Goal: Task Accomplishment & Management: Use online tool/utility

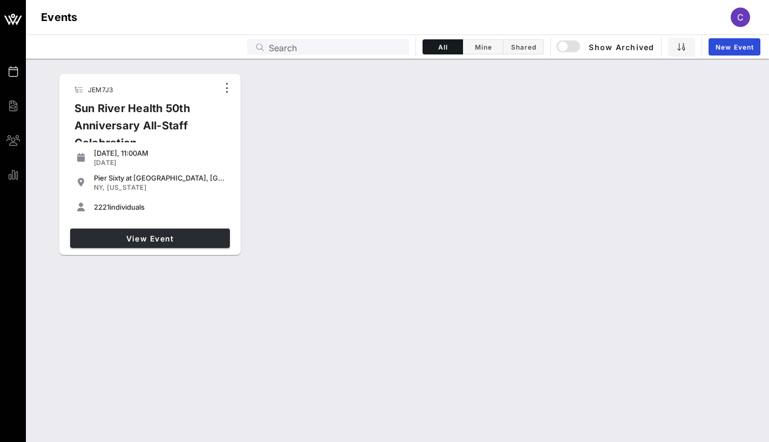
click at [135, 236] on span "View Event" at bounding box center [149, 238] width 151 height 9
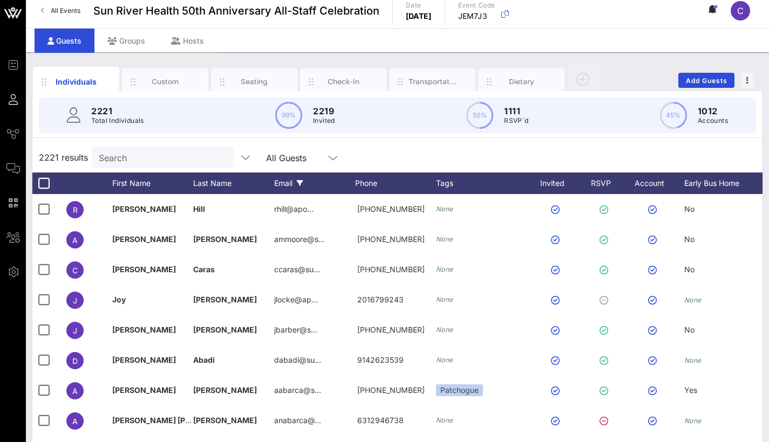
scroll to position [8, 0]
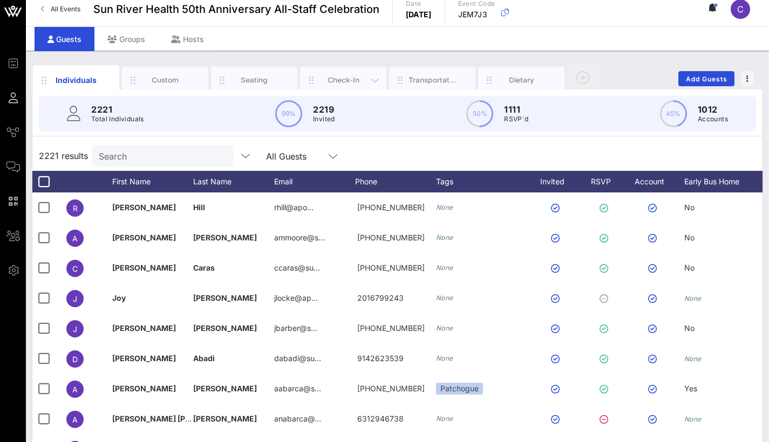
click at [347, 81] on div "Check-In" at bounding box center [343, 80] width 48 height 10
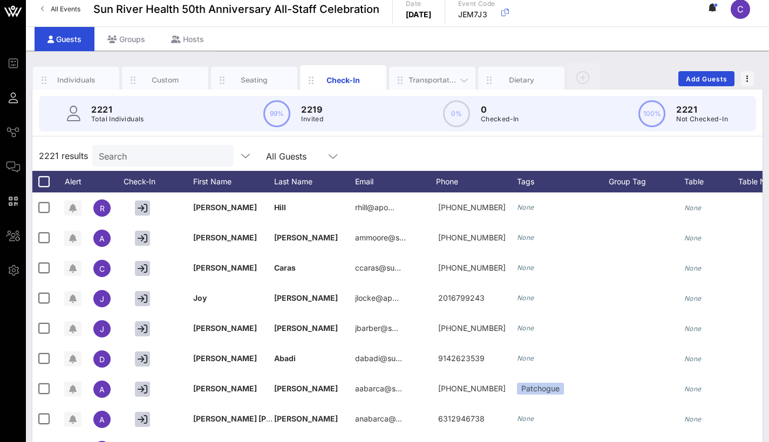
click at [443, 83] on div "Transportation" at bounding box center [432, 80] width 48 height 10
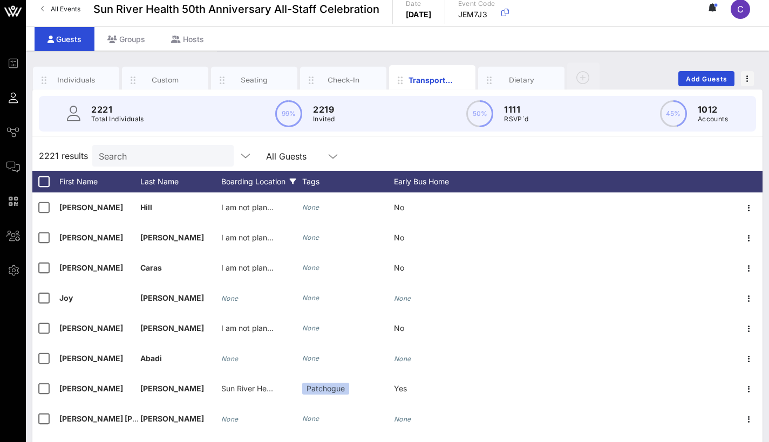
click at [276, 186] on div "Boarding Location" at bounding box center [261, 182] width 81 height 22
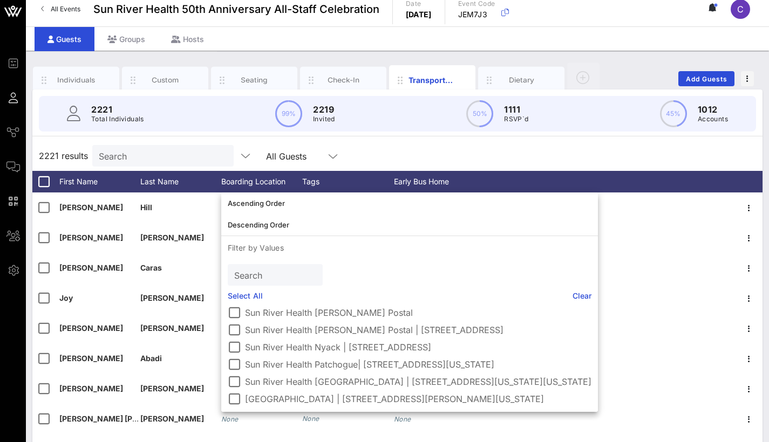
scroll to position [80, 0]
click at [230, 338] on div at bounding box center [234, 347] width 18 height 18
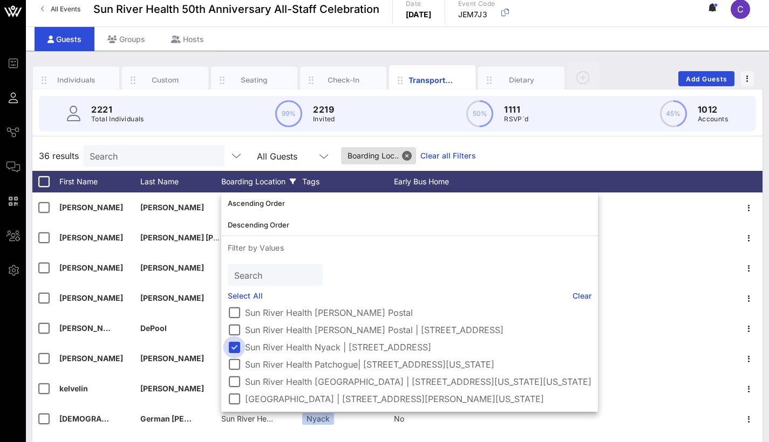
scroll to position [71, 0]
click at [533, 147] on div "36 results Search All Guests Boarding Loc.. Clear all Filters" at bounding box center [397, 156] width 730 height 30
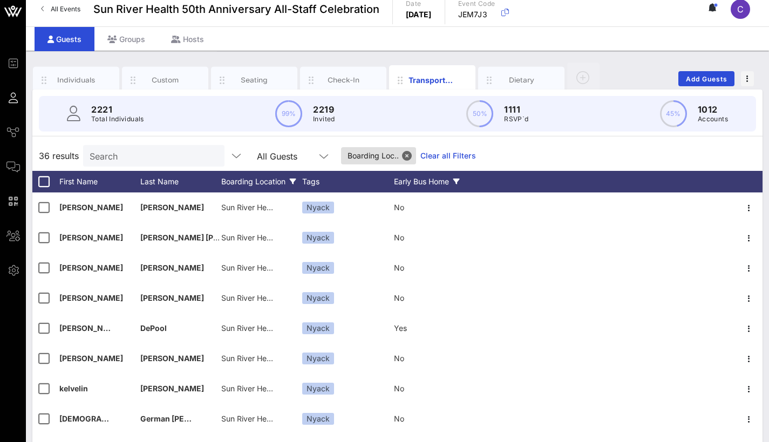
click at [420, 182] on div "Early Bus Home" at bounding box center [434, 182] width 81 height 22
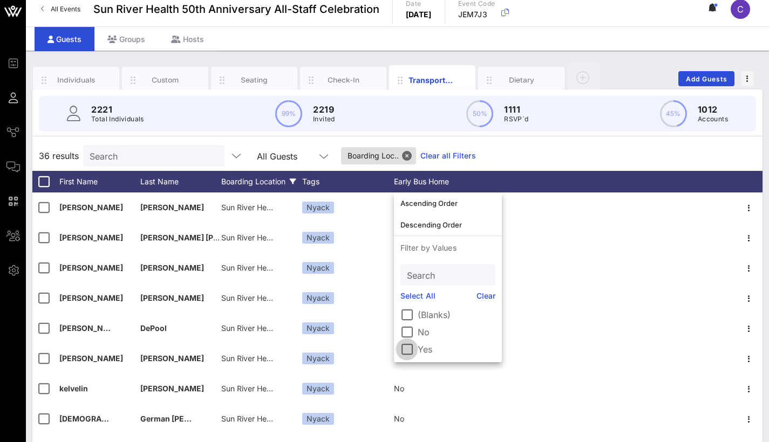
click at [409, 346] on div at bounding box center [407, 349] width 18 height 18
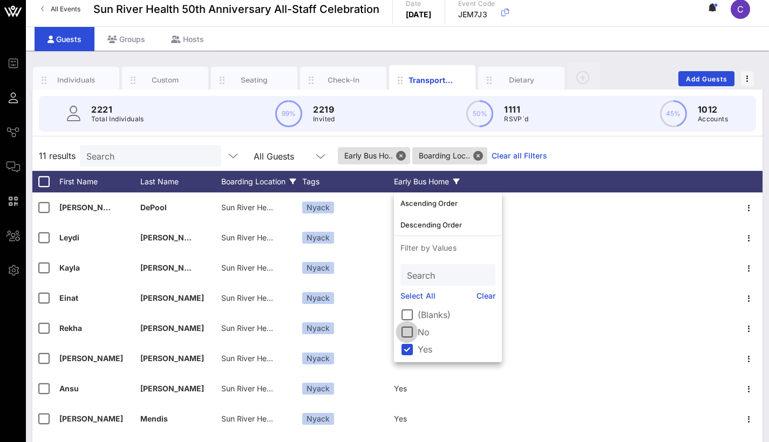
click at [407, 331] on div at bounding box center [407, 332] width 18 height 18
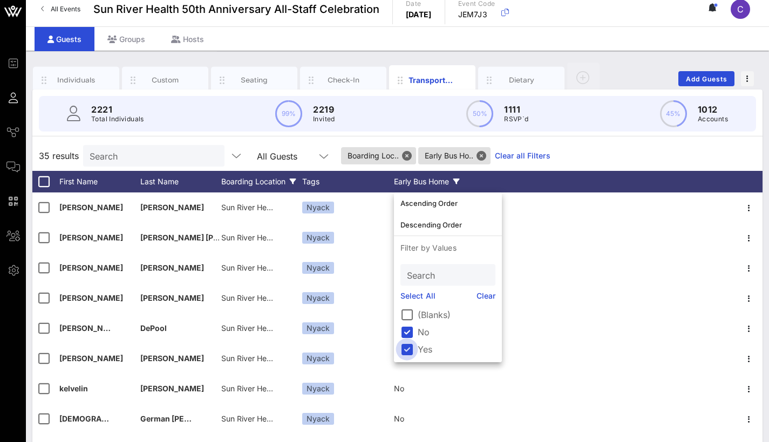
click at [408, 349] on div at bounding box center [407, 349] width 18 height 18
click at [404, 336] on div at bounding box center [407, 332] width 18 height 18
click at [407, 346] on div at bounding box center [407, 349] width 18 height 18
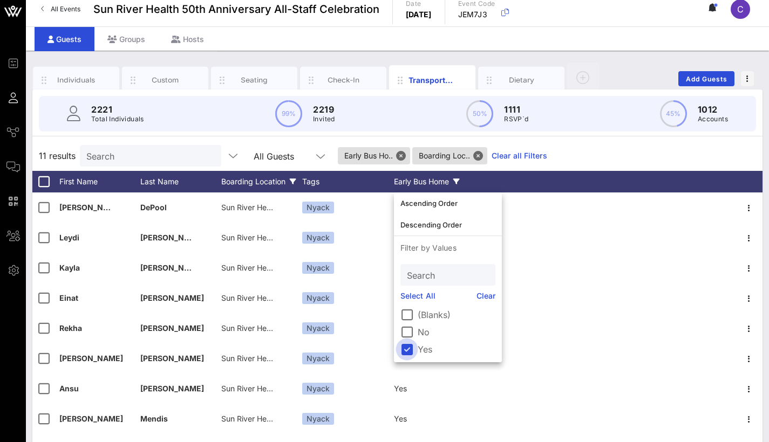
click at [408, 351] on div at bounding box center [407, 349] width 18 height 18
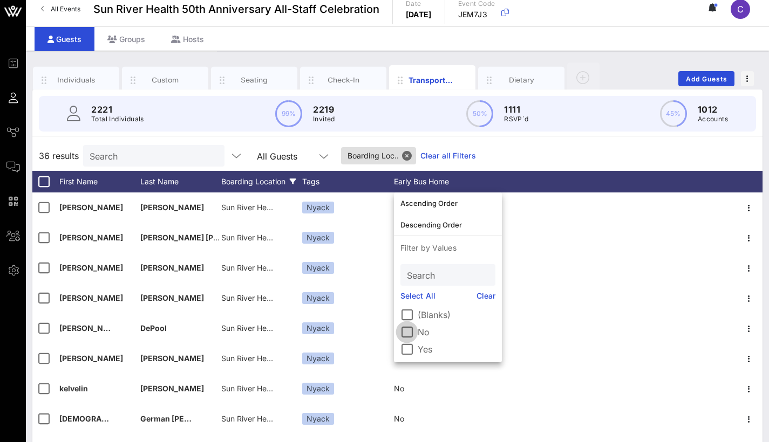
click at [406, 333] on div at bounding box center [407, 332] width 18 height 18
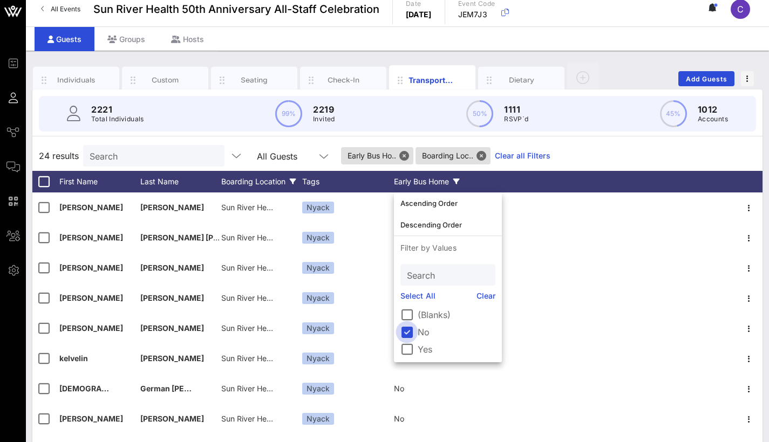
click at [407, 329] on div at bounding box center [407, 332] width 18 height 18
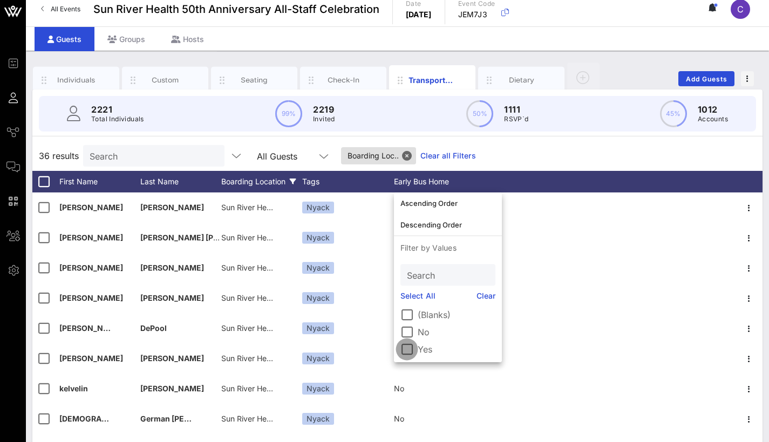
click at [407, 350] on div at bounding box center [407, 349] width 18 height 18
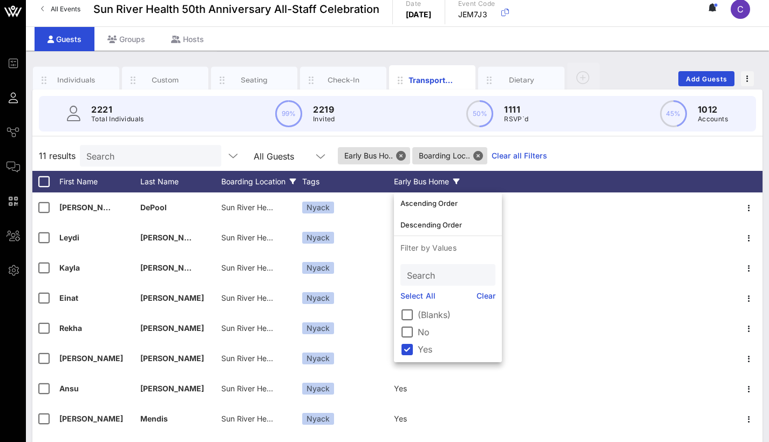
click at [270, 181] on div "Boarding Location" at bounding box center [261, 182] width 81 height 22
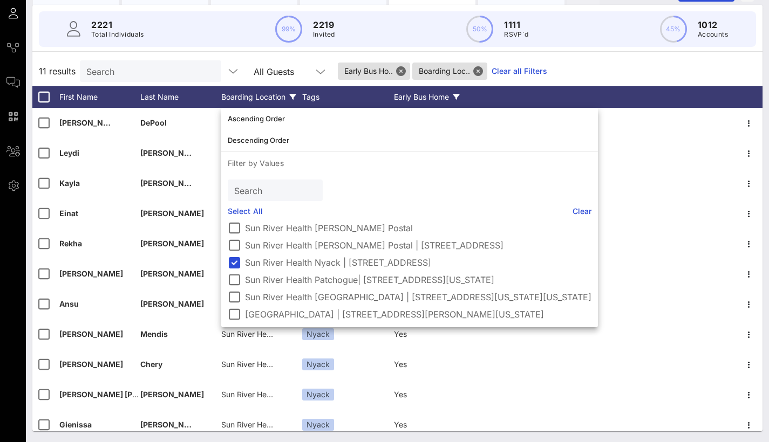
scroll to position [80, 0]
click at [626, 72] on div "11 results Search All Guests Early Bus Ho.. Boarding Loc.. Clear all Filters" at bounding box center [397, 71] width 730 height 30
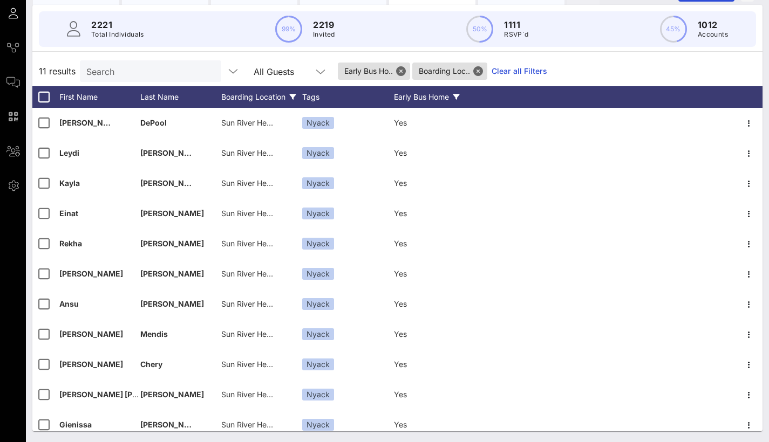
click at [430, 100] on div "Early Bus Home" at bounding box center [434, 97] width 81 height 22
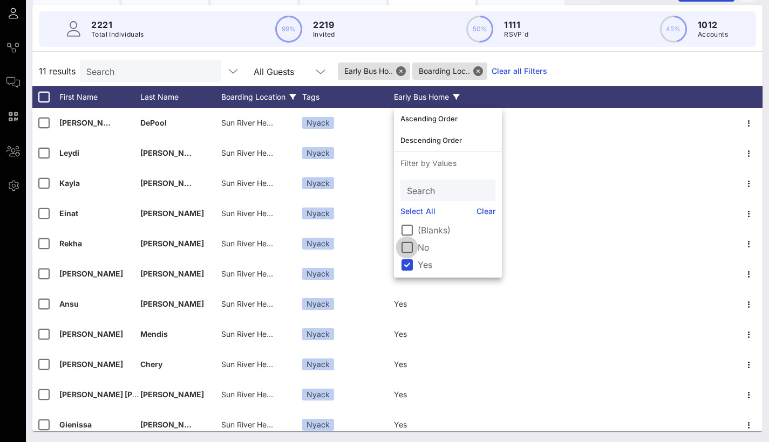
click at [406, 249] on div at bounding box center [407, 247] width 18 height 18
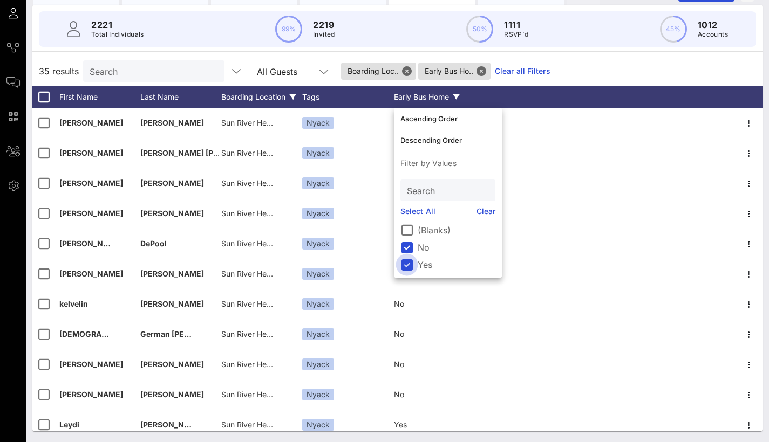
click at [407, 264] on div at bounding box center [407, 265] width 18 height 18
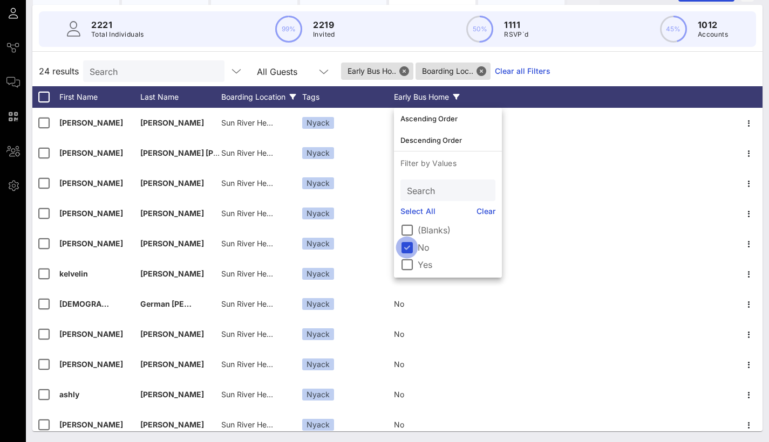
click at [409, 246] on div at bounding box center [407, 247] width 18 height 18
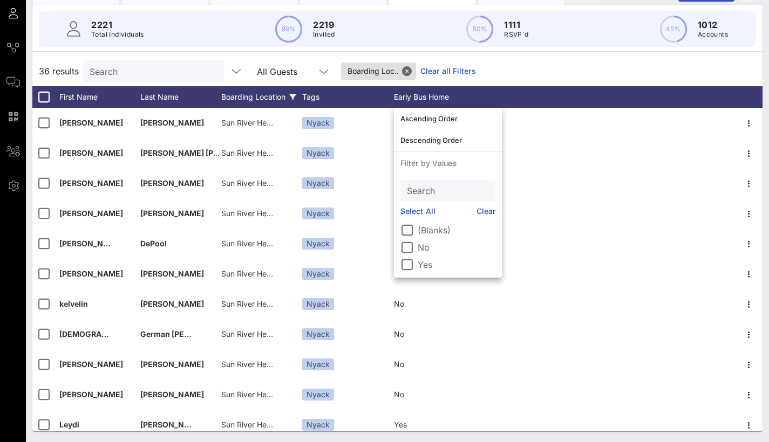
click at [268, 93] on div "Boarding Location" at bounding box center [261, 97] width 81 height 22
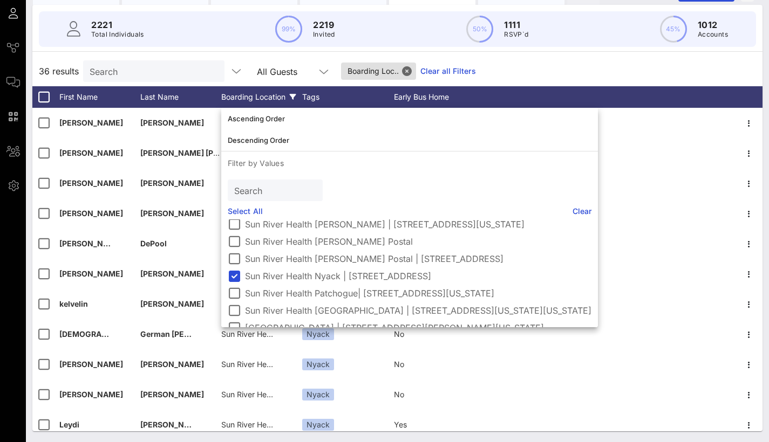
scroll to position [72, 0]
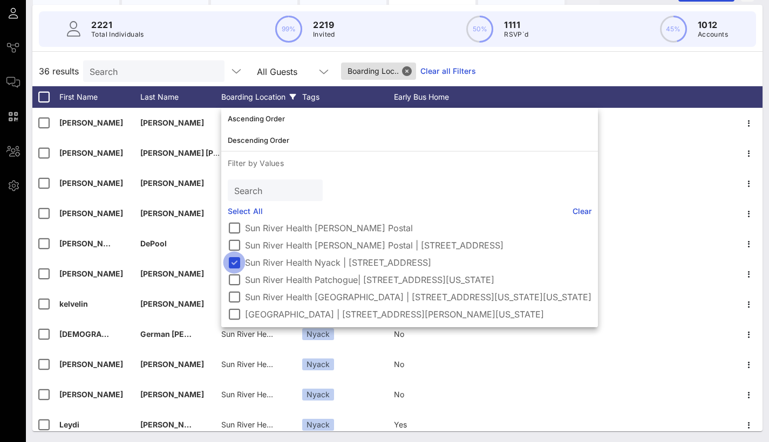
click at [236, 261] on div at bounding box center [234, 263] width 18 height 18
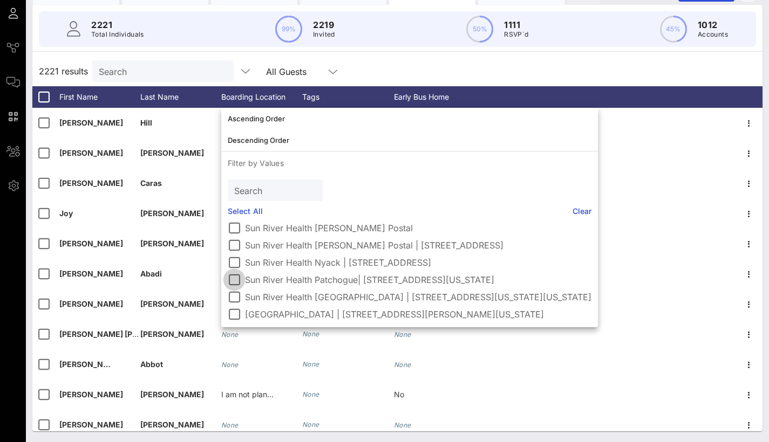
scroll to position [71, 0]
click at [236, 278] on div at bounding box center [234, 280] width 18 height 18
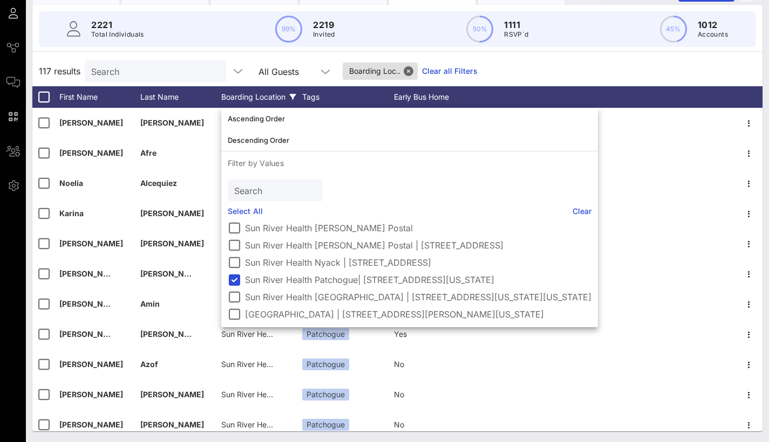
click at [484, 72] on div "117 results Search All Guests Boarding Loc.. Clear all Filters" at bounding box center [397, 71] width 730 height 30
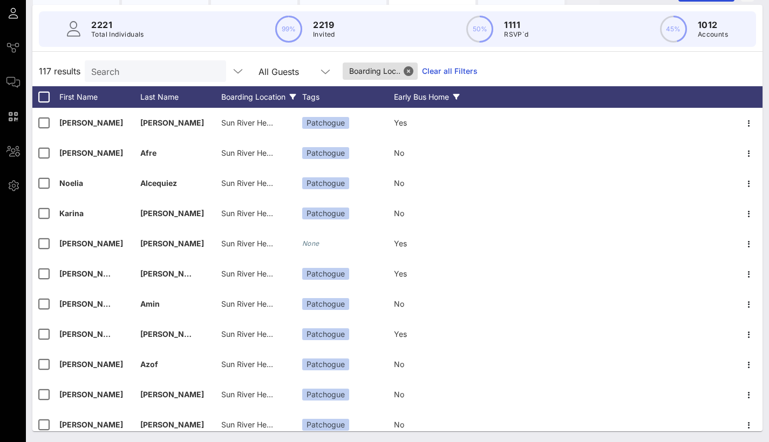
click at [426, 99] on div "Early Bus Home" at bounding box center [434, 97] width 81 height 22
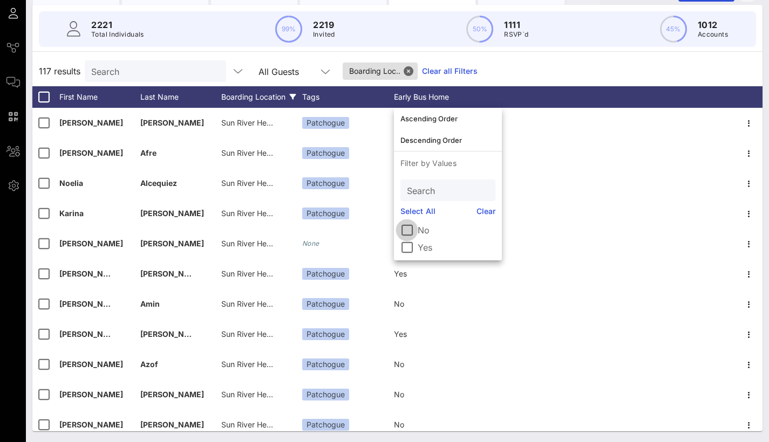
click at [410, 231] on div at bounding box center [407, 230] width 18 height 18
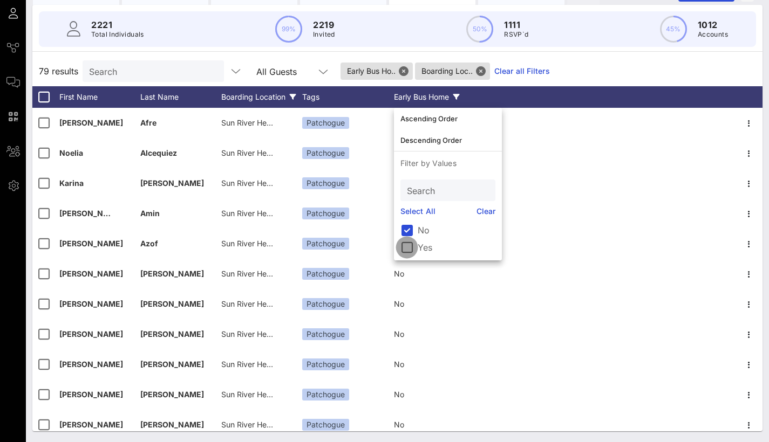
click at [410, 254] on div at bounding box center [407, 247] width 18 height 18
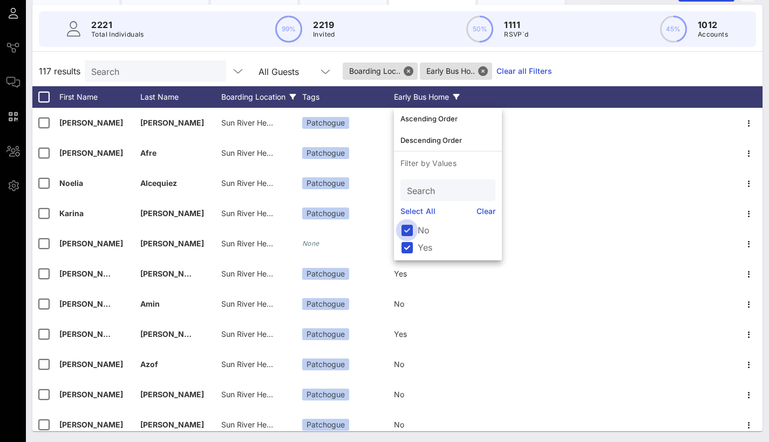
click at [404, 233] on div at bounding box center [407, 230] width 18 height 18
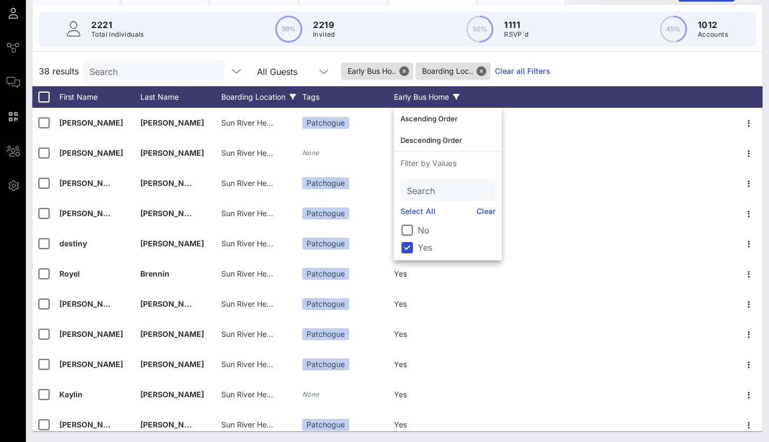
click at [284, 99] on div "Boarding Location" at bounding box center [261, 97] width 81 height 22
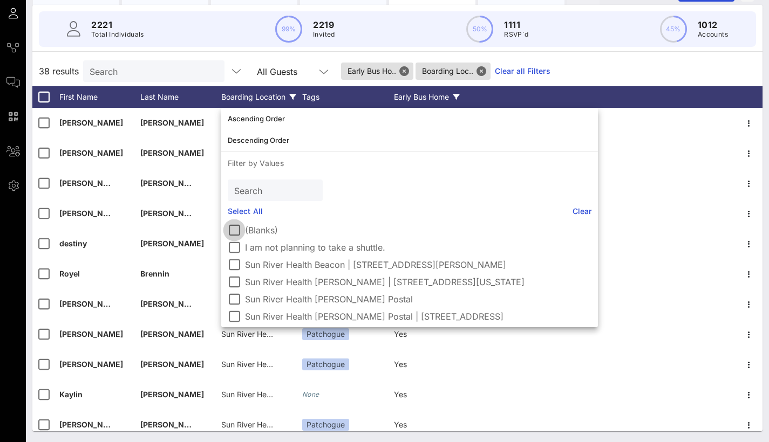
click at [235, 229] on div at bounding box center [234, 230] width 18 height 18
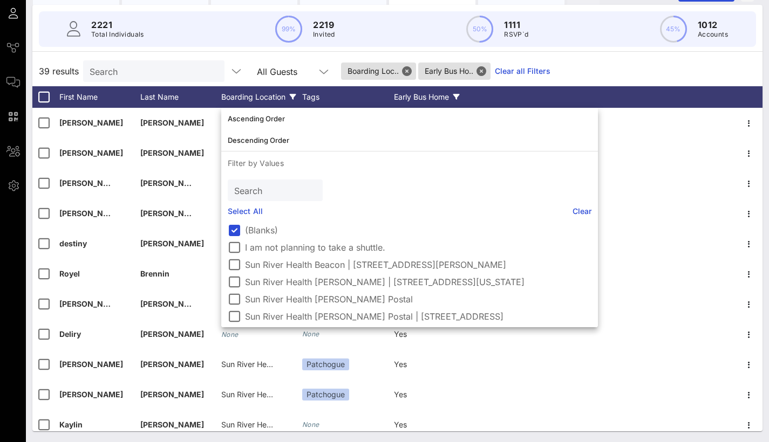
click at [635, 61] on div "39 results Search All Guests Boarding Loc.. Early Bus Ho.. Clear all Filters" at bounding box center [397, 71] width 730 height 30
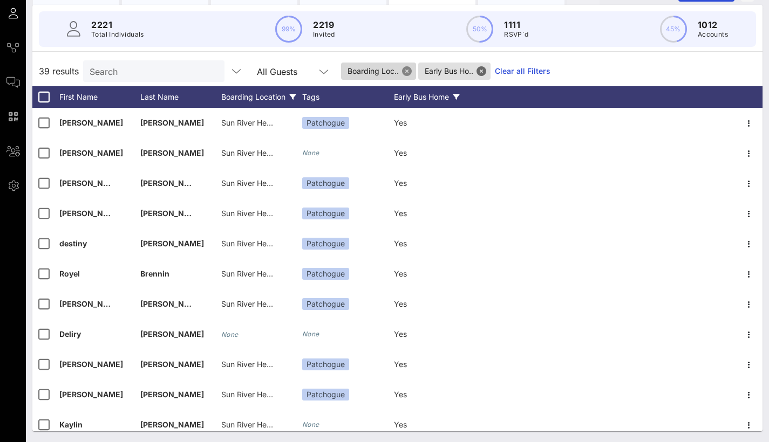
click at [407, 69] on button "Close" at bounding box center [407, 71] width 10 height 10
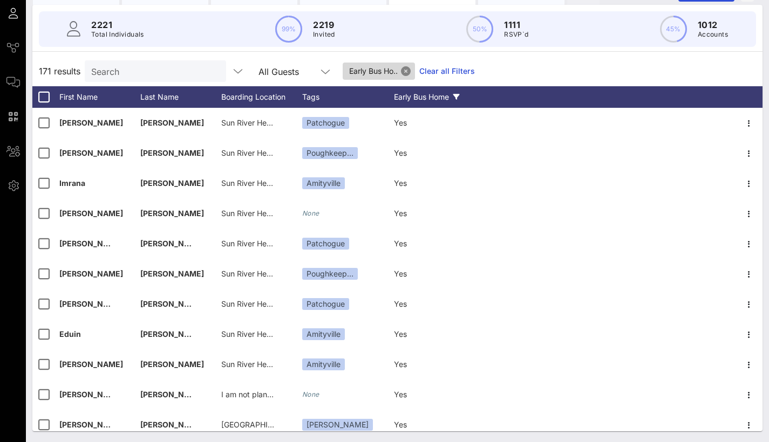
click at [411, 74] on button "Close" at bounding box center [406, 71] width 10 height 10
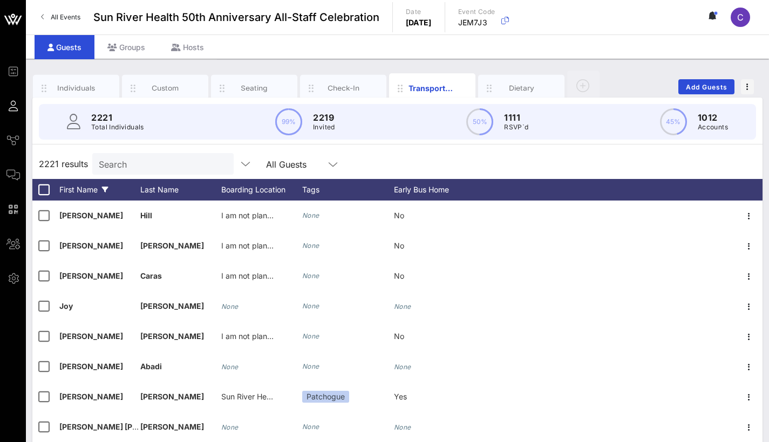
scroll to position [0, 0]
click at [276, 186] on div "Boarding Location" at bounding box center [261, 190] width 81 height 22
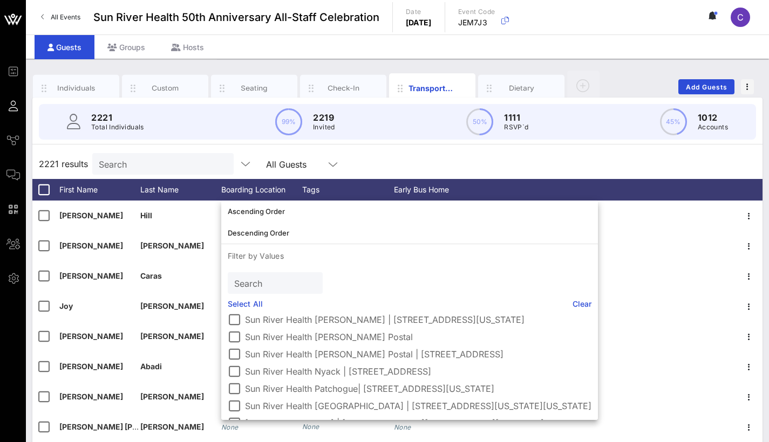
scroll to position [79, 0]
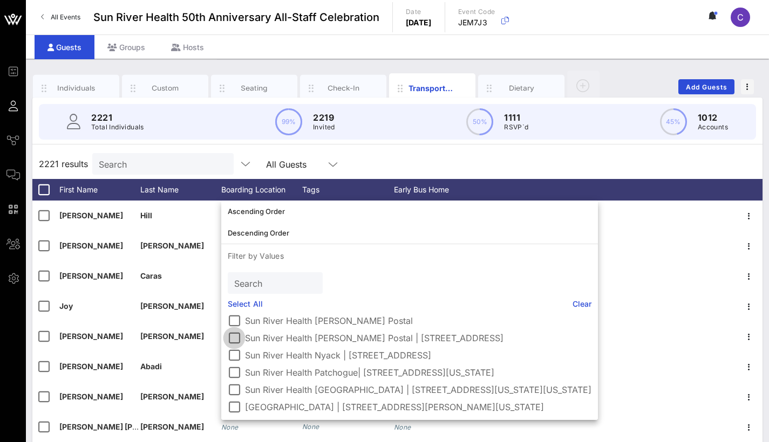
click at [235, 332] on div at bounding box center [234, 338] width 18 height 18
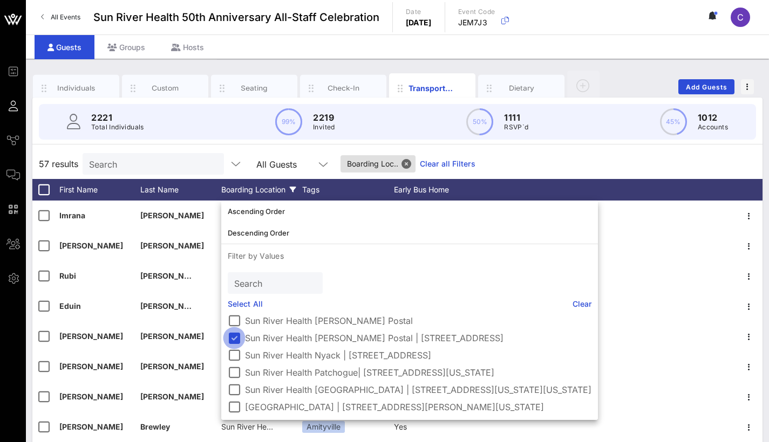
scroll to position [71, 0]
click at [526, 160] on div "57 results Search All Guests Boarding Loc.. Clear all Filters" at bounding box center [397, 164] width 730 height 30
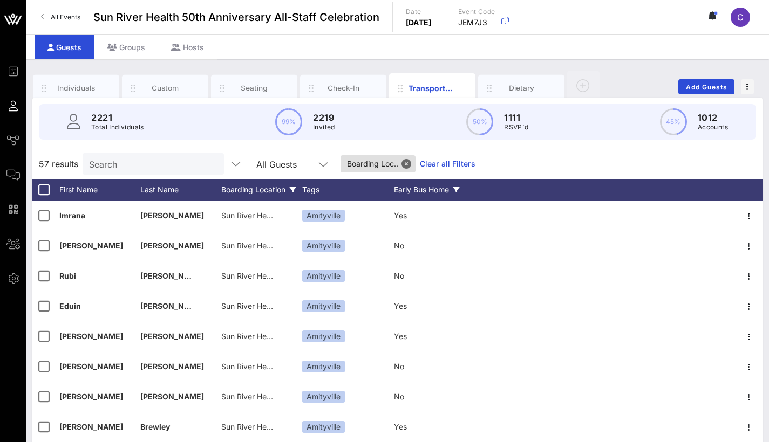
click at [416, 188] on div "Early Bus Home" at bounding box center [434, 190] width 81 height 22
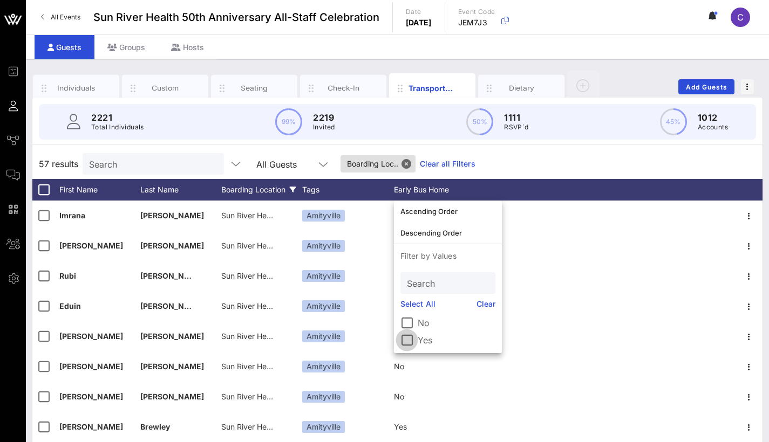
click at [407, 340] on div at bounding box center [407, 340] width 18 height 18
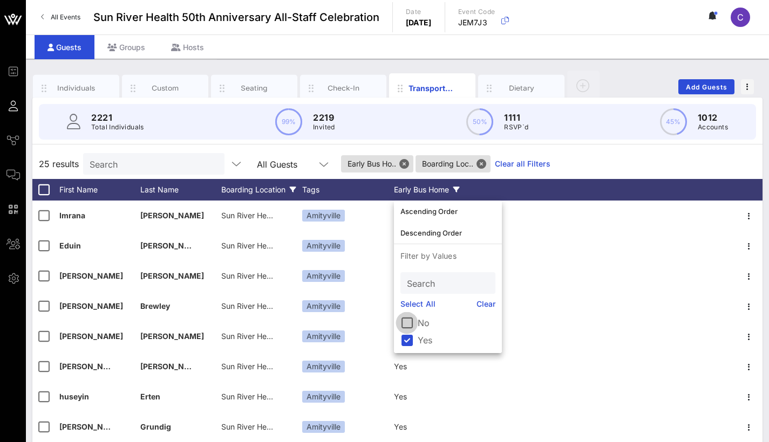
click at [409, 324] on div at bounding box center [407, 323] width 18 height 18
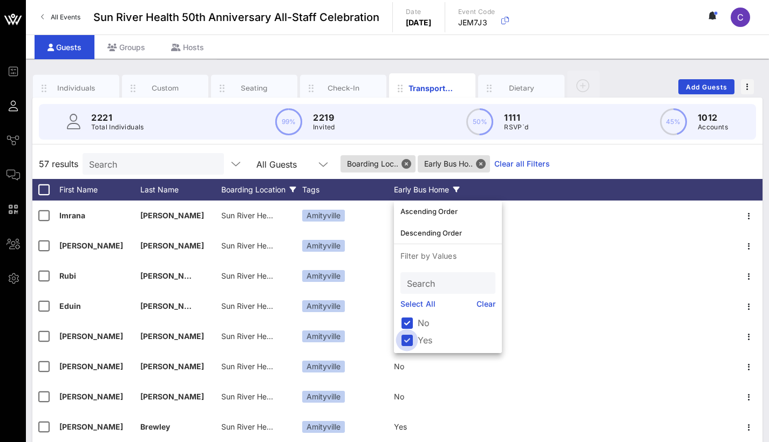
click at [406, 339] on div at bounding box center [407, 340] width 18 height 18
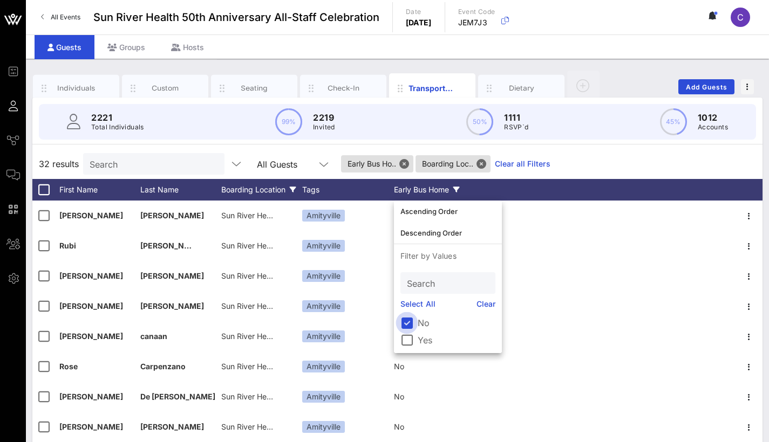
click at [401, 323] on div at bounding box center [407, 323] width 18 height 18
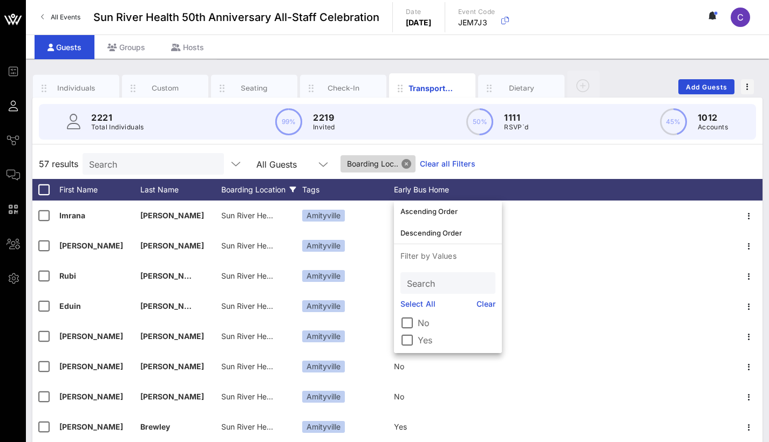
click at [407, 163] on button "Close" at bounding box center [406, 164] width 10 height 10
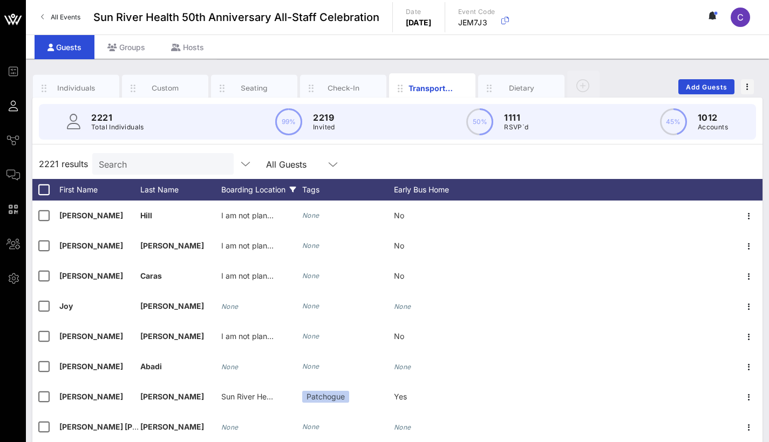
click at [245, 193] on div "Boarding Location" at bounding box center [261, 190] width 81 height 22
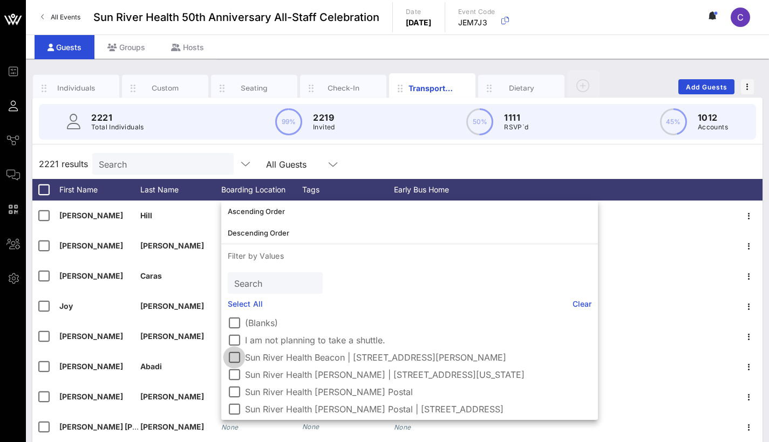
click at [241, 357] on div at bounding box center [234, 358] width 18 height 18
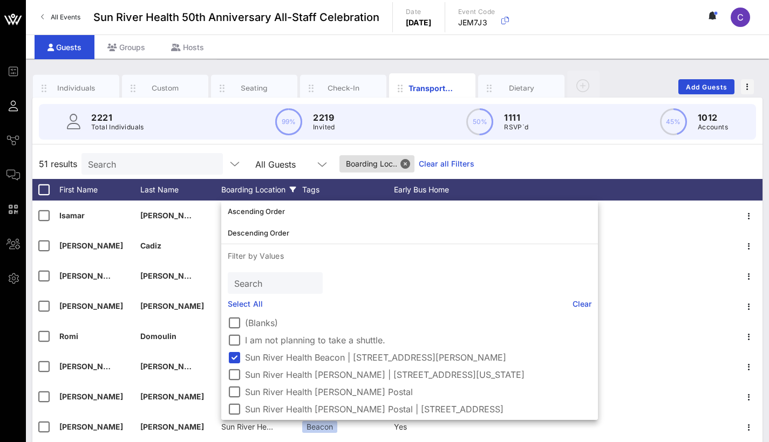
click at [555, 166] on div "51 results Search All Guests Boarding Loc.. Clear all Filters" at bounding box center [397, 164] width 730 height 30
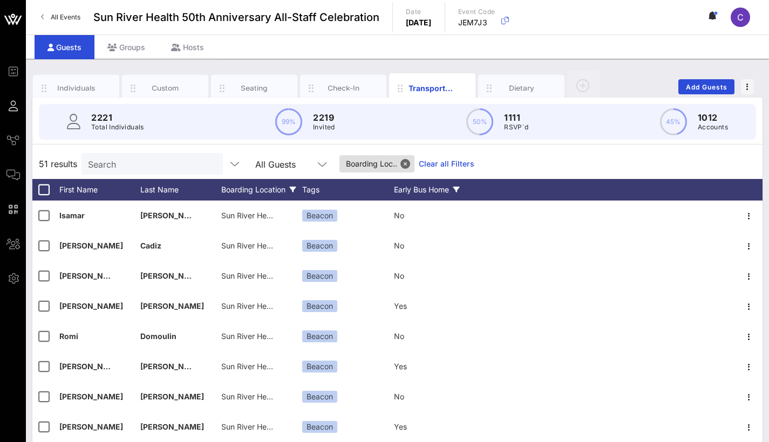
click at [411, 195] on div "Early Bus Home" at bounding box center [434, 190] width 81 height 22
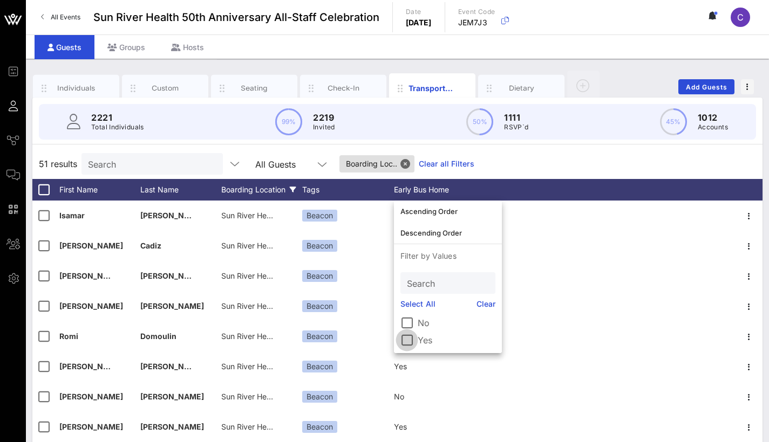
click at [407, 337] on div at bounding box center [407, 340] width 18 height 18
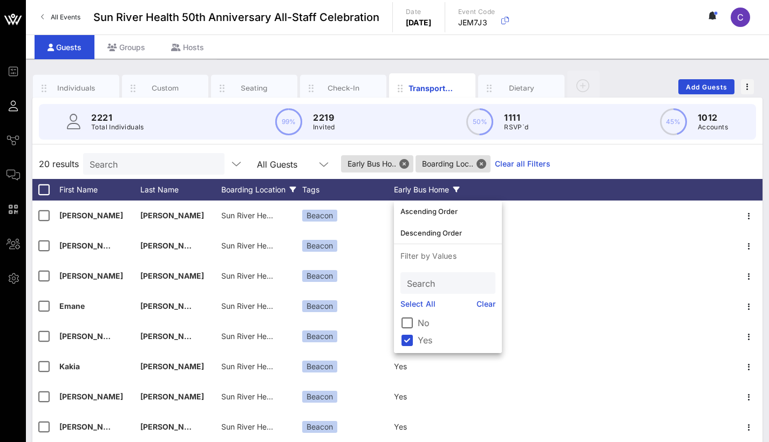
click at [416, 319] on div "No" at bounding box center [447, 323] width 95 height 13
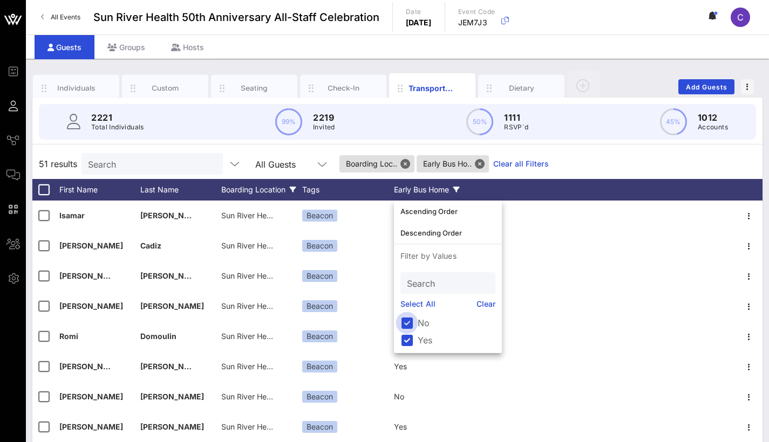
click at [413, 321] on div at bounding box center [407, 323] width 18 height 18
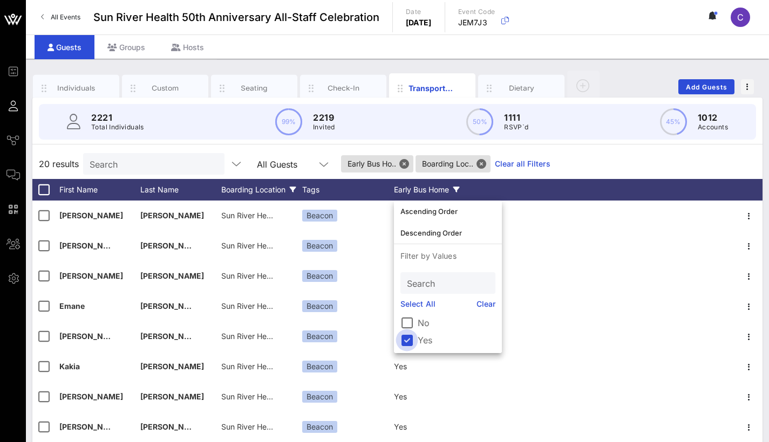
click at [407, 339] on div at bounding box center [407, 340] width 18 height 18
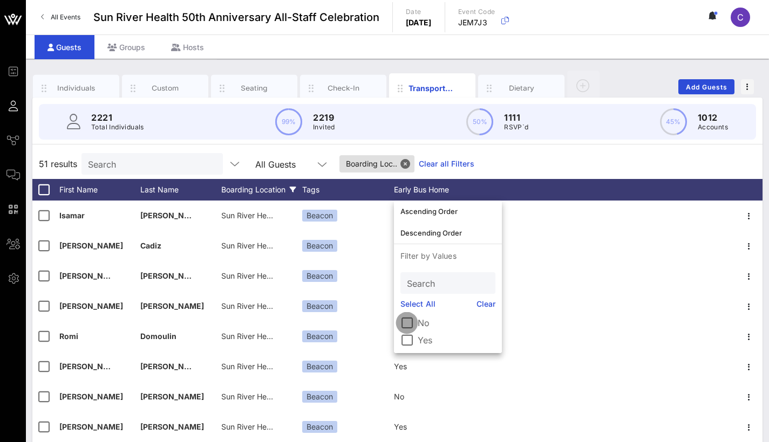
click at [406, 325] on div at bounding box center [407, 323] width 18 height 18
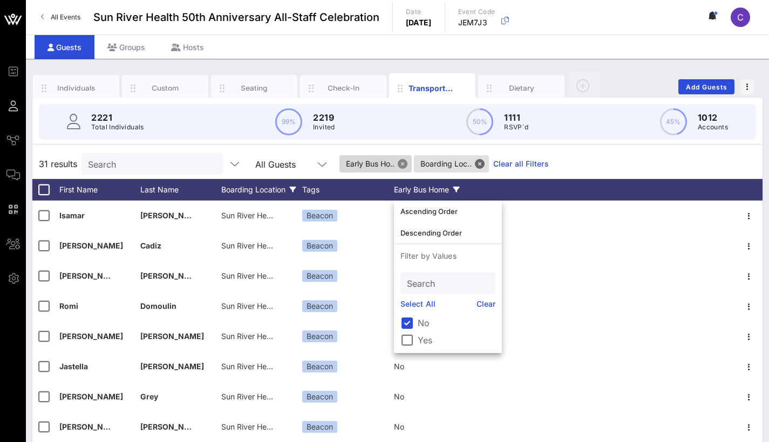
click at [405, 166] on button "Close" at bounding box center [403, 164] width 10 height 10
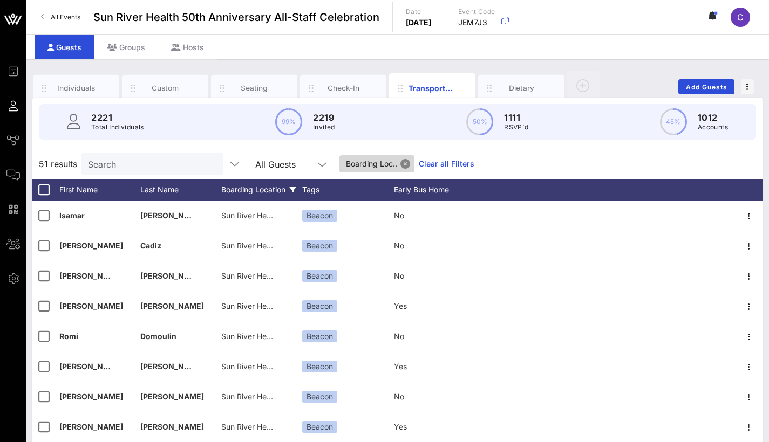
click at [405, 166] on button "Close" at bounding box center [405, 164] width 10 height 10
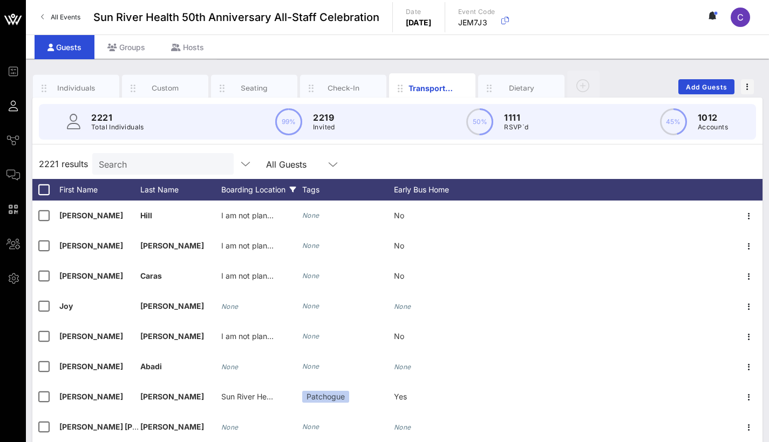
click at [281, 193] on div "Boarding Location" at bounding box center [261, 190] width 81 height 22
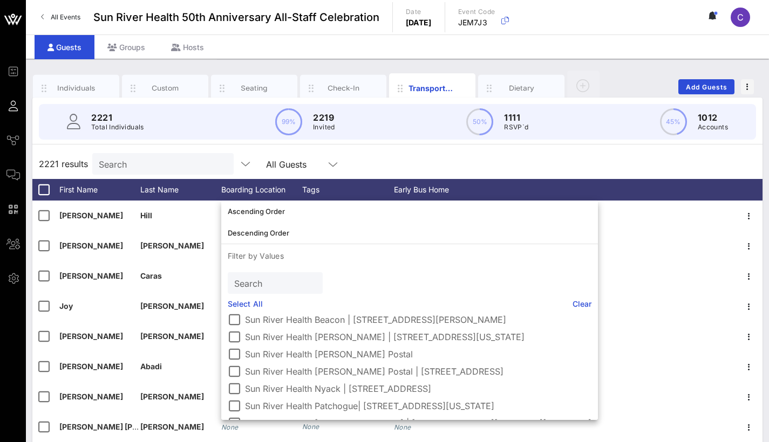
scroll to position [54, 0]
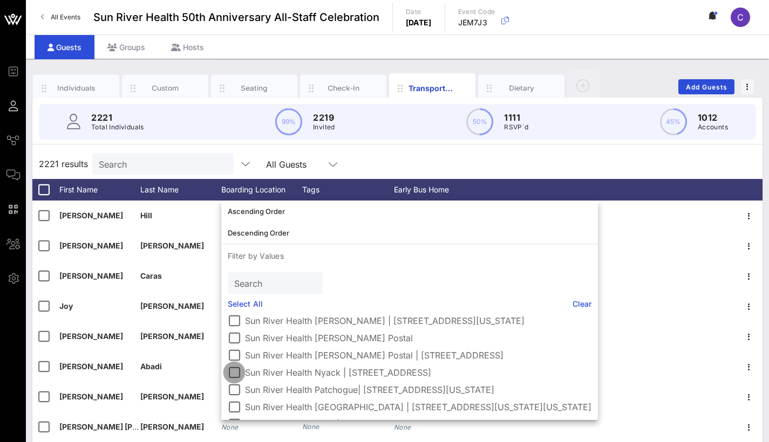
click at [235, 374] on div at bounding box center [234, 373] width 18 height 18
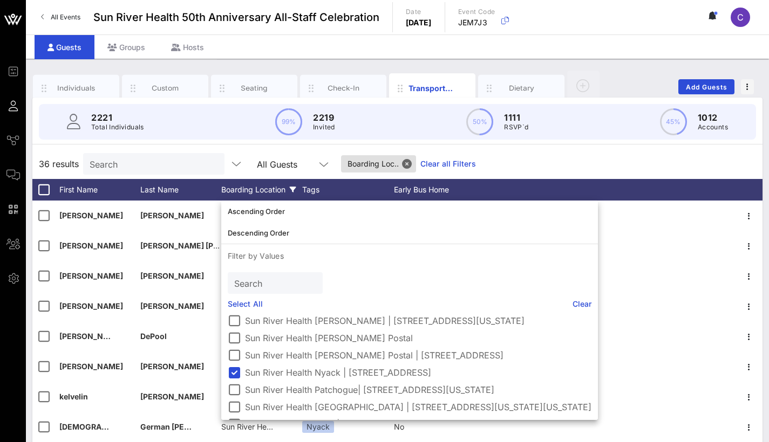
click at [556, 163] on div "36 results Search All Guests Boarding Loc.. Clear all Filters" at bounding box center [397, 164] width 730 height 30
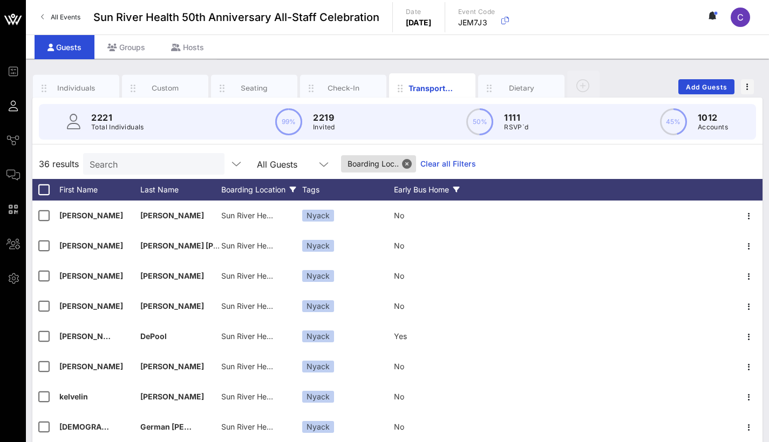
click at [412, 193] on div "Early Bus Home" at bounding box center [434, 190] width 81 height 22
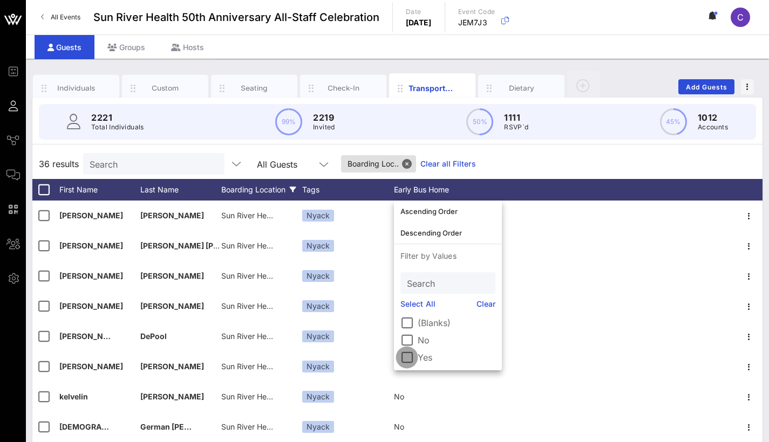
click at [406, 365] on div at bounding box center [407, 358] width 18 height 18
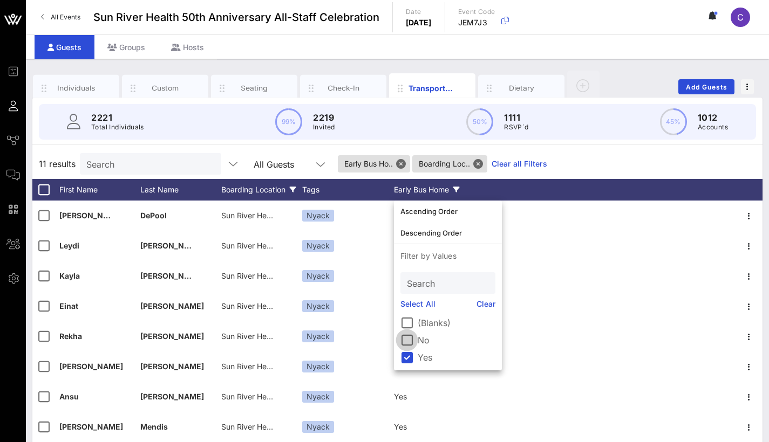
click at [404, 340] on div at bounding box center [407, 340] width 18 height 18
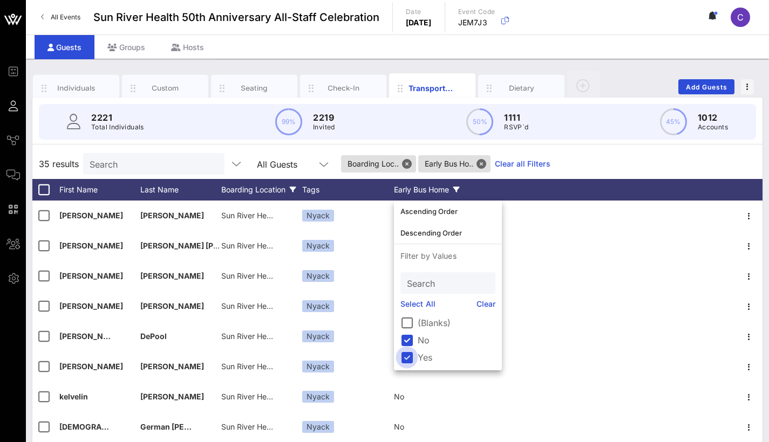
click at [408, 359] on div at bounding box center [407, 358] width 18 height 18
click at [406, 325] on div at bounding box center [407, 323] width 18 height 18
click at [408, 340] on div at bounding box center [407, 340] width 18 height 18
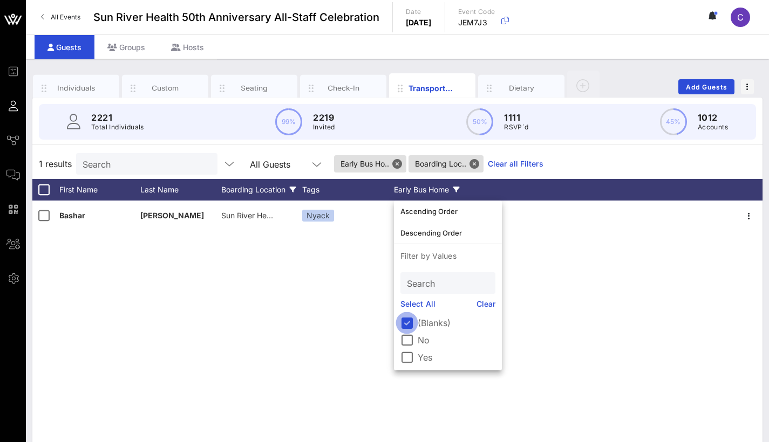
click at [410, 321] on div at bounding box center [407, 323] width 18 height 18
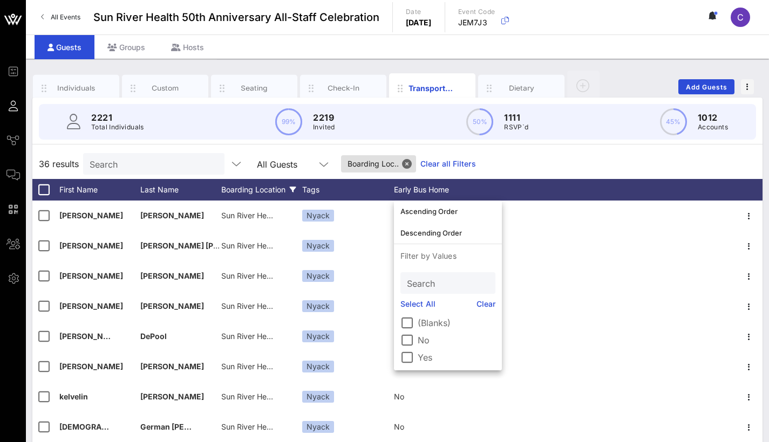
click at [420, 163] on div "Boarding Loc.. Clear all Filters" at bounding box center [408, 163] width 135 height 17
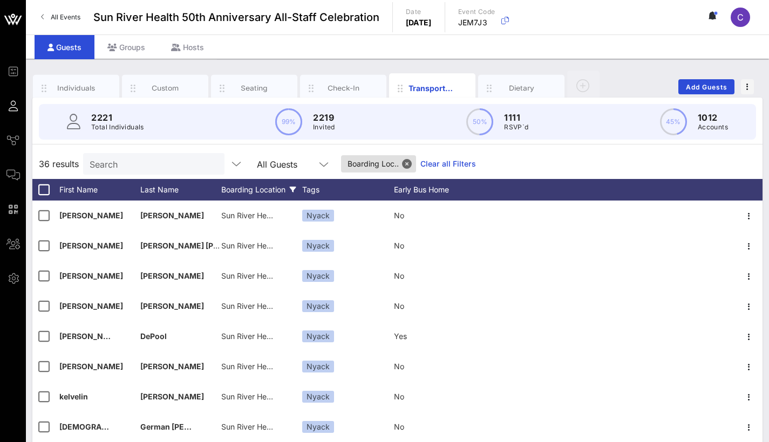
click at [411, 163] on button "Close" at bounding box center [407, 164] width 10 height 10
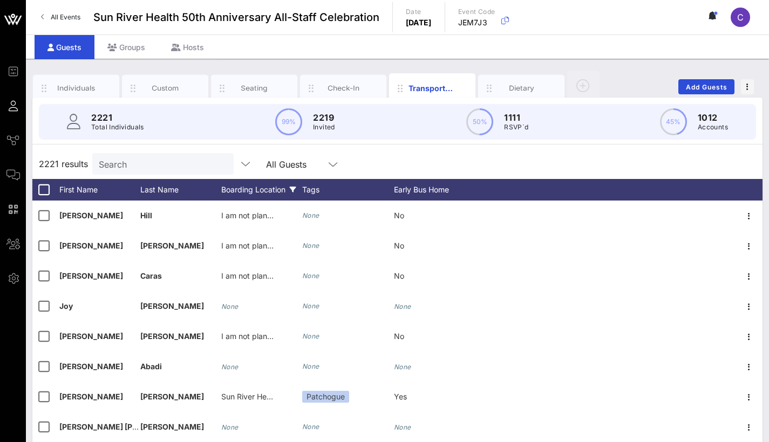
click at [281, 189] on div "Boarding Location" at bounding box center [261, 190] width 81 height 22
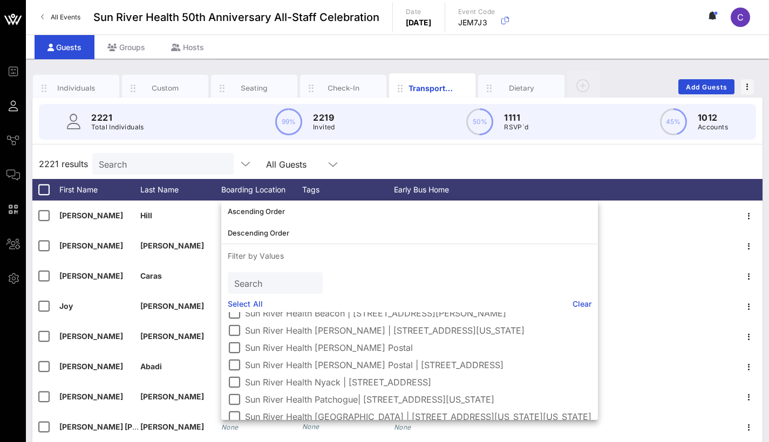
scroll to position [46, 0]
click at [231, 330] on div at bounding box center [234, 329] width 18 height 18
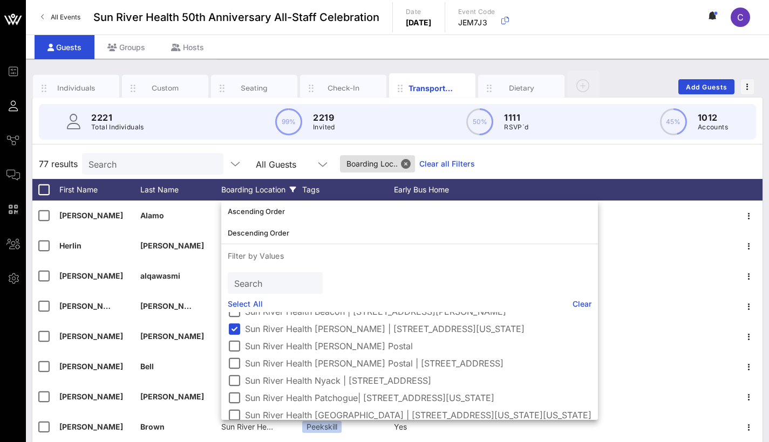
click at [497, 172] on div "77 results Search All Guests Boarding Loc.. Clear all Filters" at bounding box center [397, 164] width 730 height 30
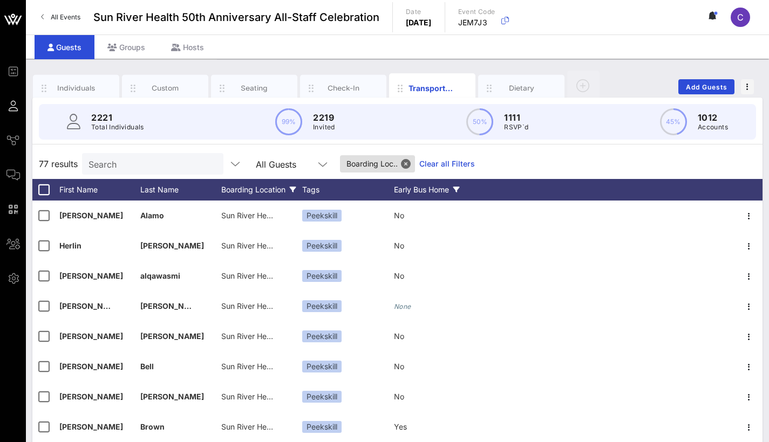
click at [425, 193] on div "Early Bus Home" at bounding box center [434, 190] width 81 height 22
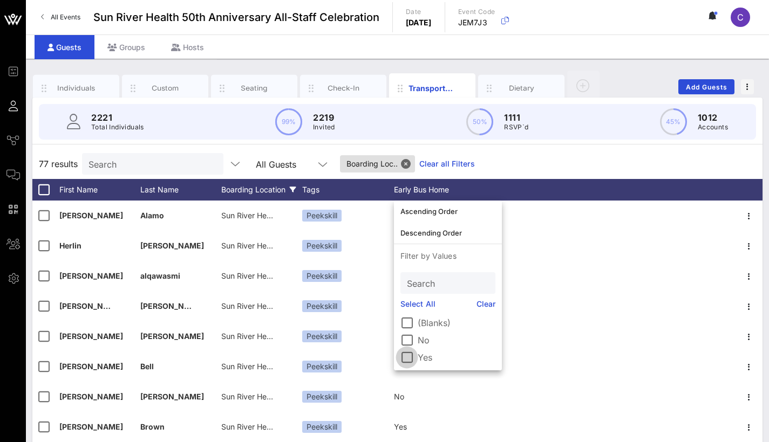
click at [405, 360] on div at bounding box center [407, 358] width 18 height 18
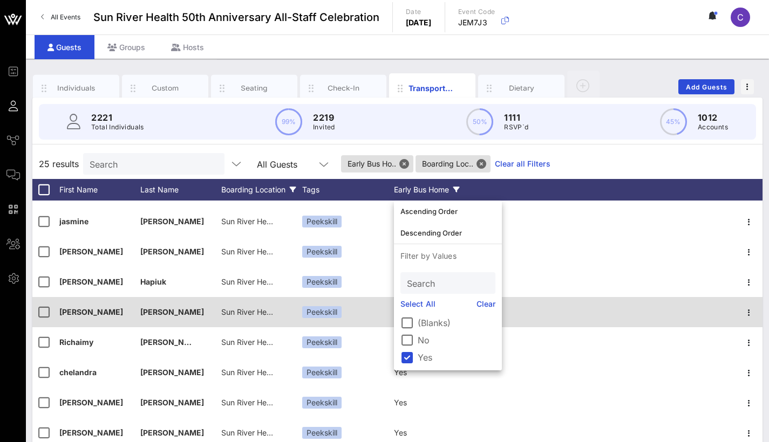
scroll to position [30, 0]
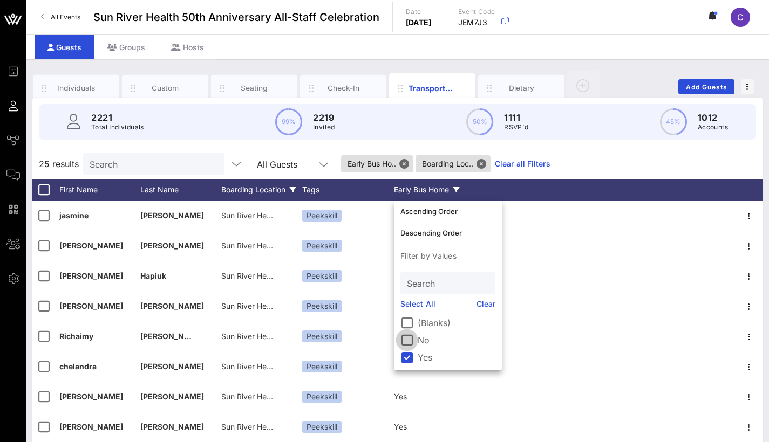
click at [404, 340] on div at bounding box center [407, 340] width 18 height 18
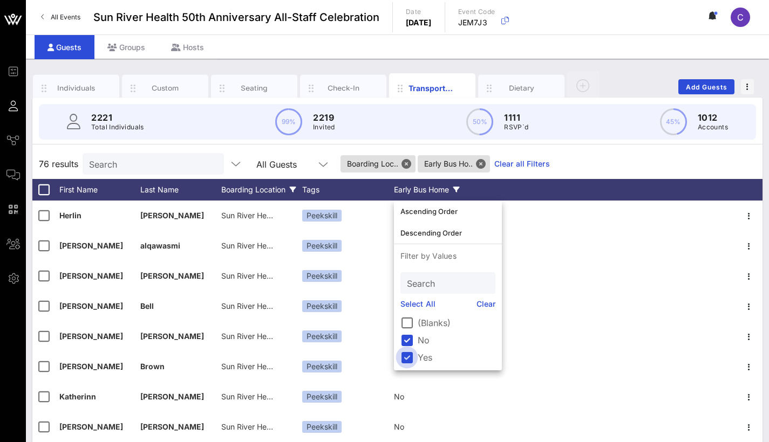
click at [408, 357] on div at bounding box center [407, 358] width 18 height 18
click at [404, 338] on div at bounding box center [407, 340] width 18 height 18
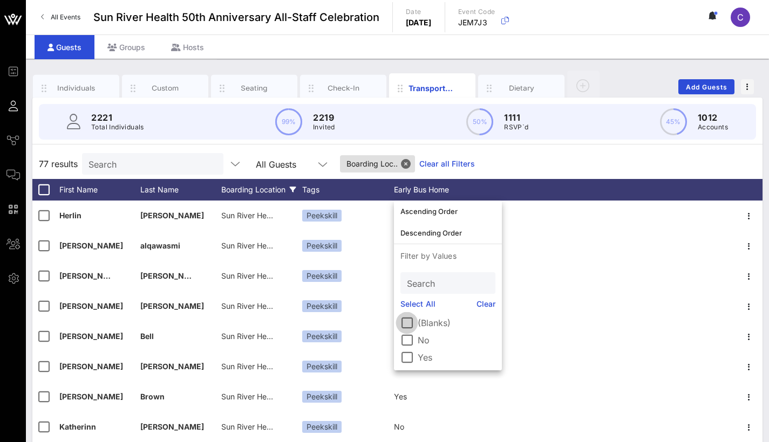
click at [403, 324] on div at bounding box center [407, 323] width 18 height 18
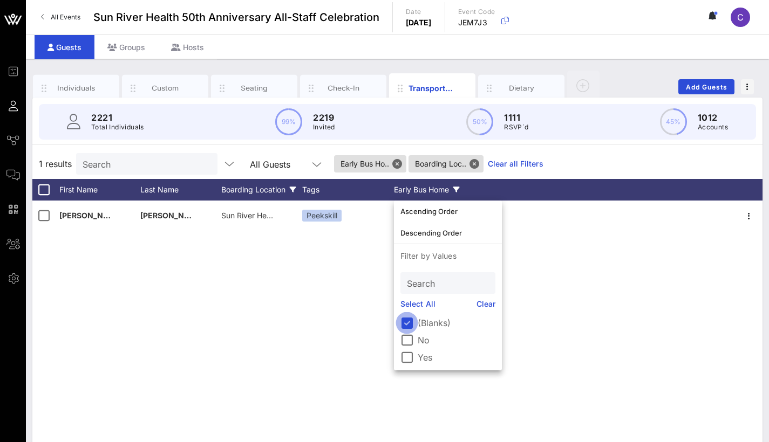
scroll to position [0, 0]
click at [407, 324] on div at bounding box center [407, 323] width 18 height 18
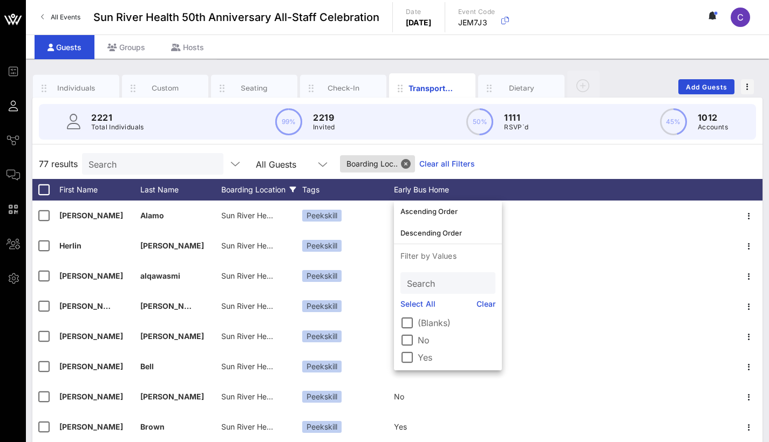
click at [283, 192] on div "Boarding Location" at bounding box center [261, 190] width 81 height 22
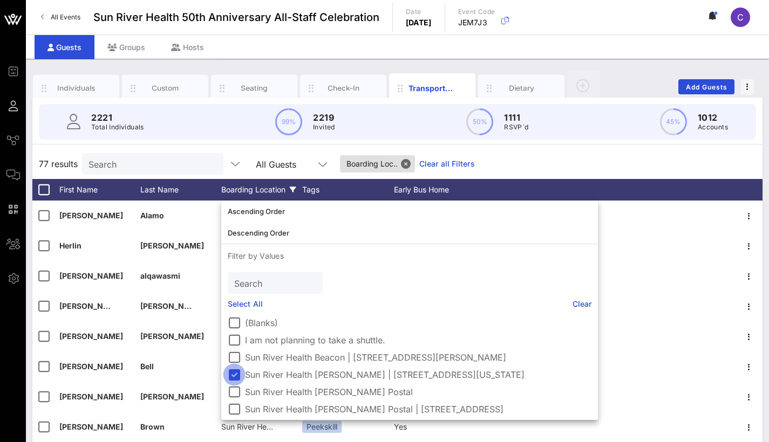
click at [231, 375] on div at bounding box center [234, 375] width 18 height 18
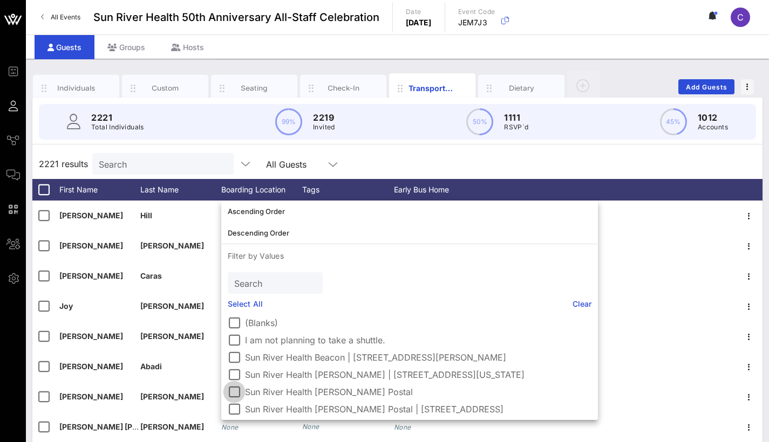
click at [234, 391] on div at bounding box center [234, 392] width 18 height 18
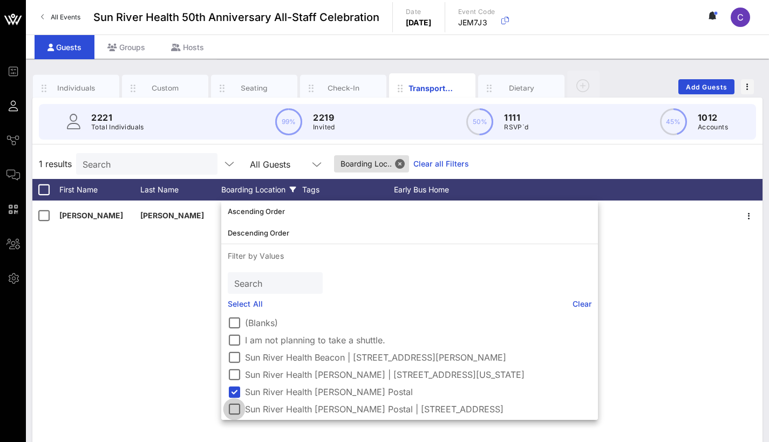
click at [235, 407] on div at bounding box center [234, 409] width 18 height 18
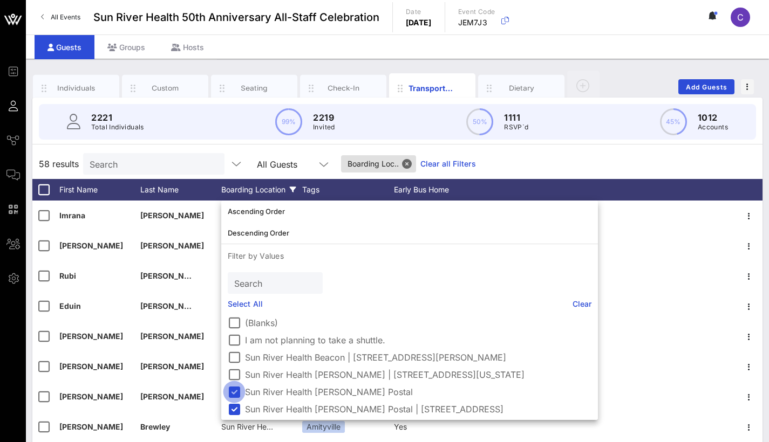
click at [231, 394] on div at bounding box center [234, 392] width 18 height 18
click at [235, 409] on div at bounding box center [234, 409] width 18 height 18
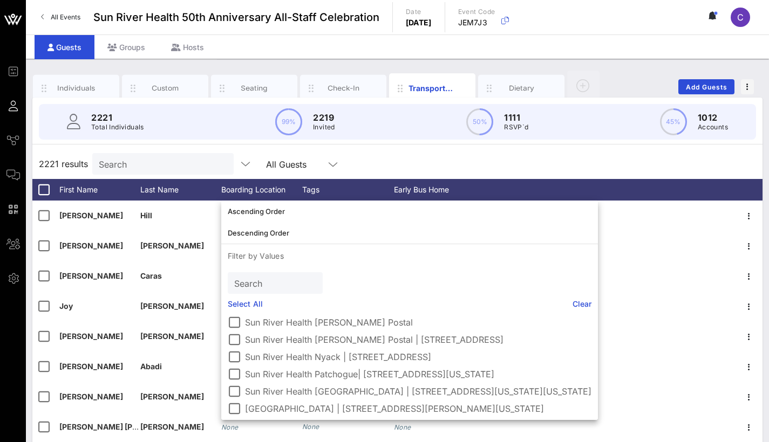
scroll to position [70, 0]
click at [238, 388] on div at bounding box center [234, 392] width 18 height 18
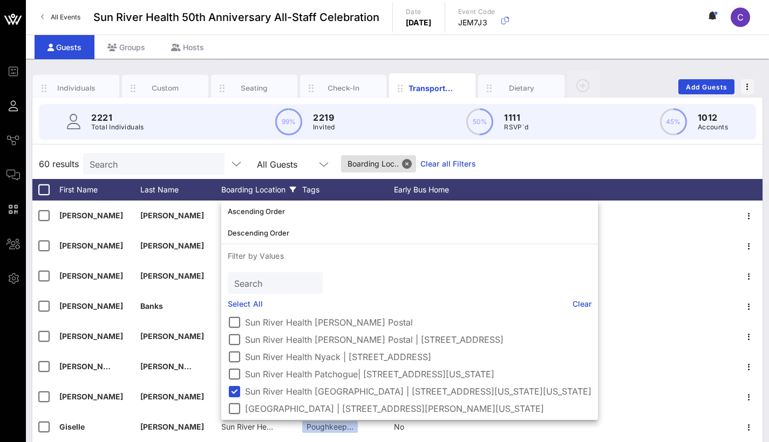
click at [495, 166] on div "60 results Search All Guests Boarding Loc.. Clear all Filters" at bounding box center [397, 164] width 730 height 30
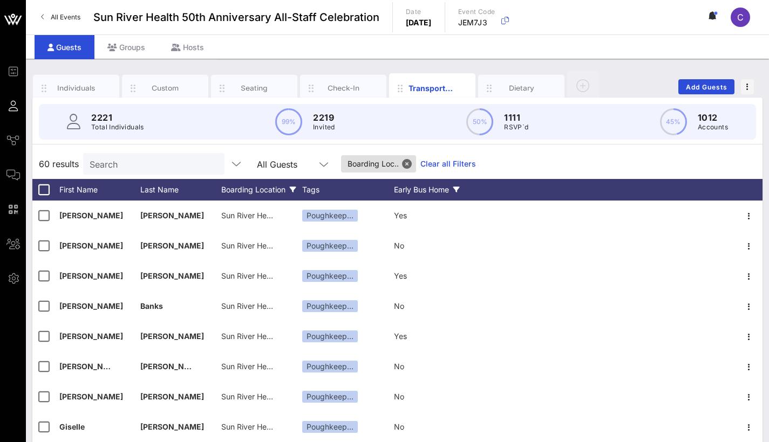
click at [420, 192] on div "Early Bus Home" at bounding box center [434, 190] width 81 height 22
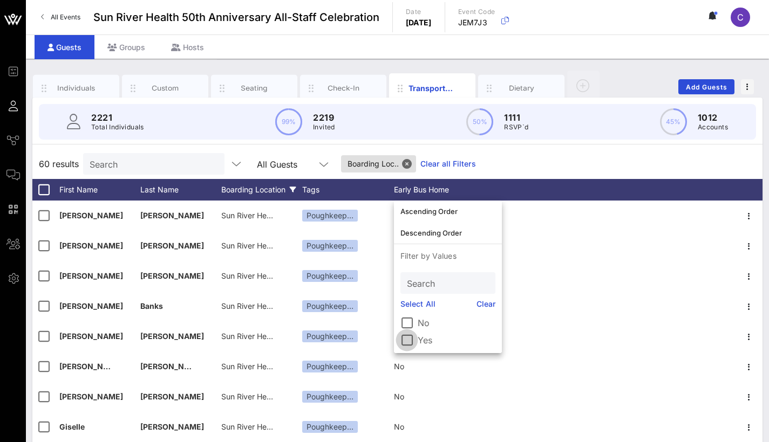
click at [410, 338] on div at bounding box center [407, 340] width 18 height 18
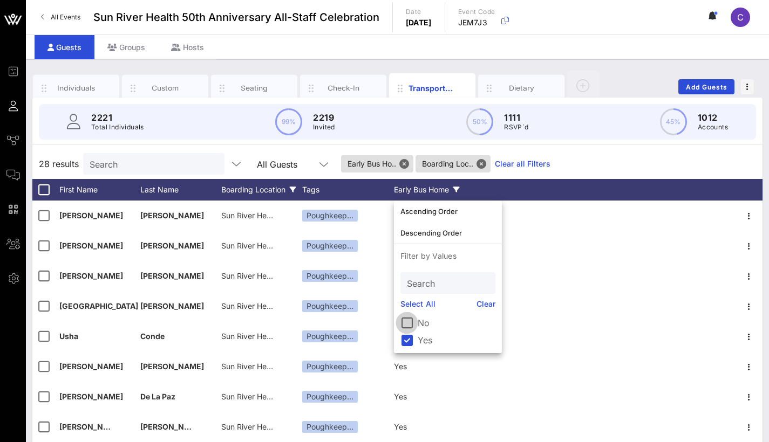
click at [398, 322] on div at bounding box center [407, 323] width 18 height 18
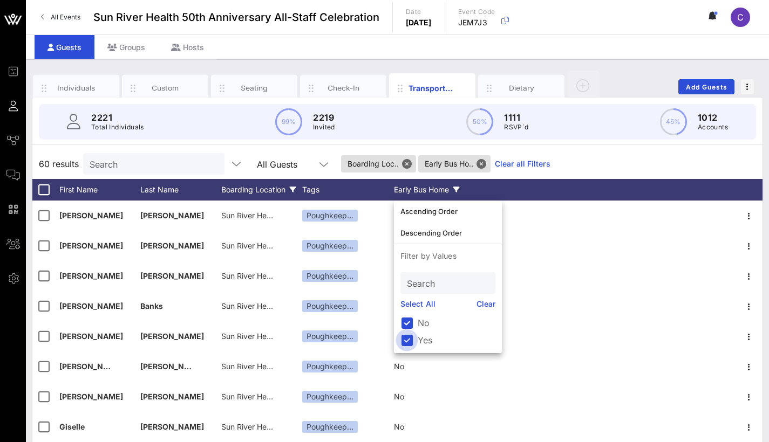
click at [408, 339] on div at bounding box center [407, 340] width 18 height 18
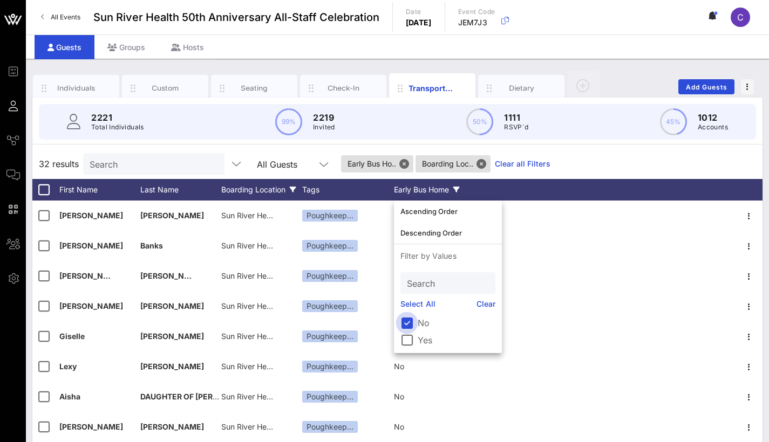
click at [410, 323] on div at bounding box center [407, 323] width 18 height 18
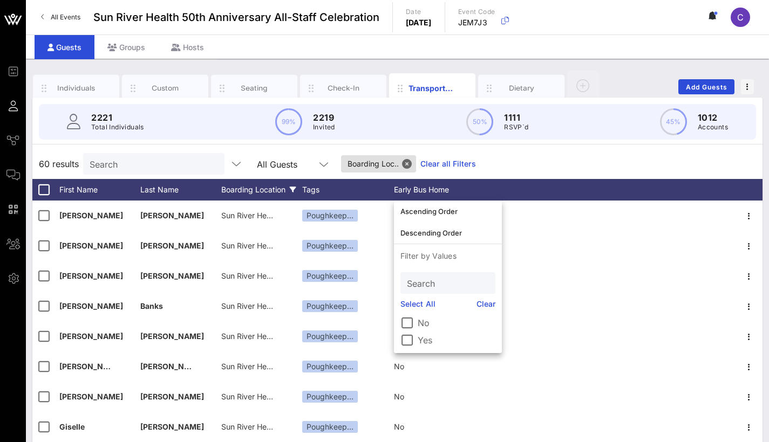
click at [248, 197] on div "Boarding Location" at bounding box center [261, 190] width 81 height 22
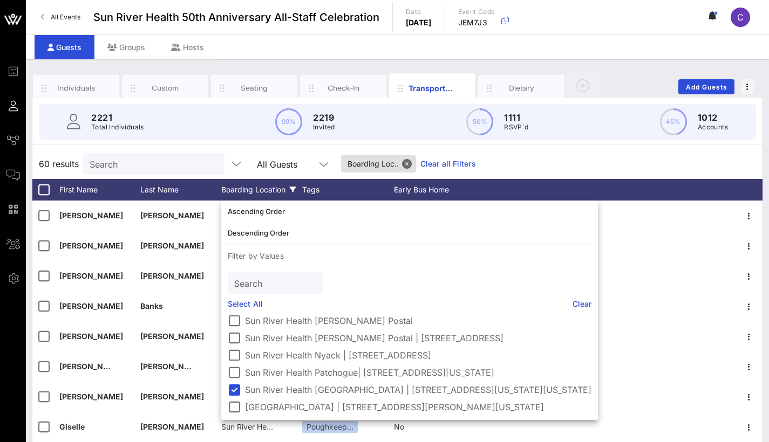
scroll to position [80, 0]
click at [233, 382] on div at bounding box center [234, 390] width 18 height 18
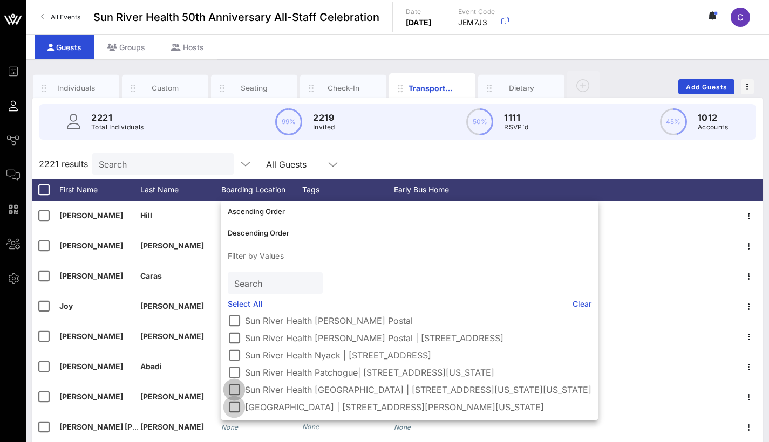
scroll to position [71, 0]
click at [236, 408] on div at bounding box center [234, 407] width 18 height 18
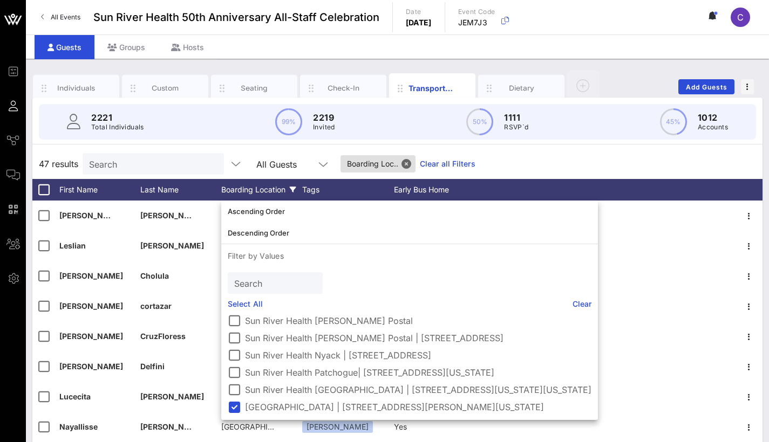
click at [508, 150] on div "47 results Search All Guests Boarding Loc.. Clear all Filters" at bounding box center [397, 164] width 730 height 30
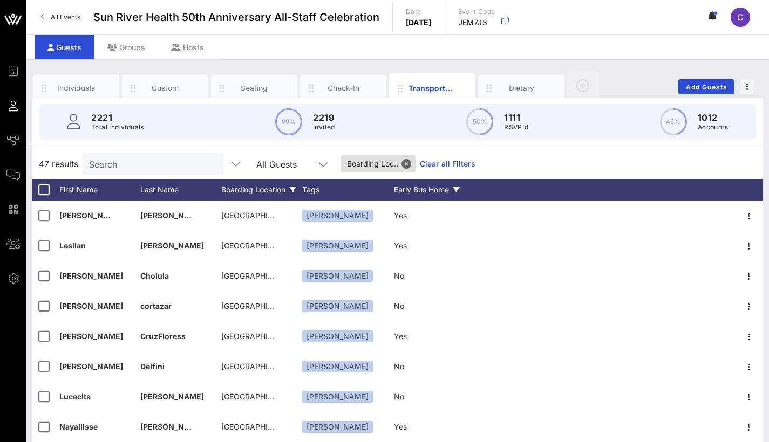
click at [443, 188] on div "Early Bus Home" at bounding box center [434, 190] width 81 height 22
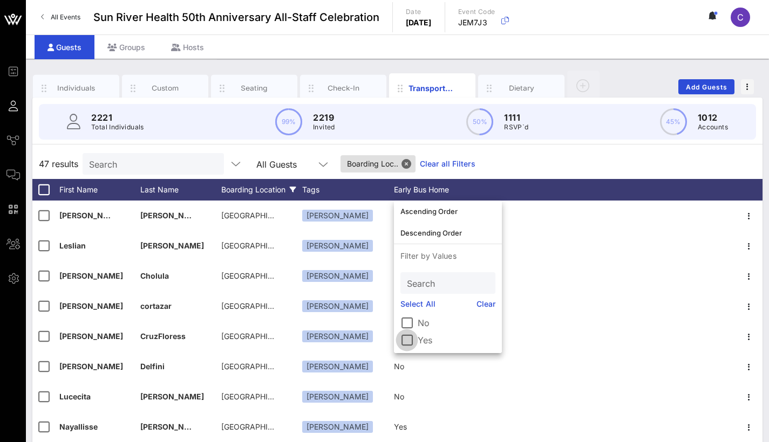
click at [411, 342] on div at bounding box center [407, 340] width 18 height 18
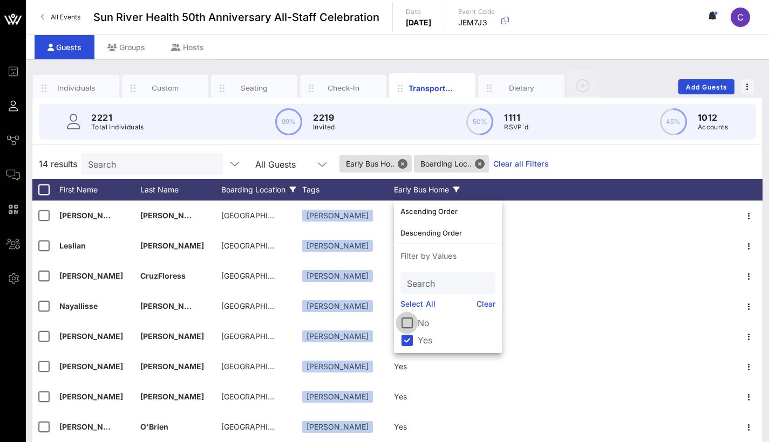
click at [411, 322] on div at bounding box center [407, 323] width 18 height 18
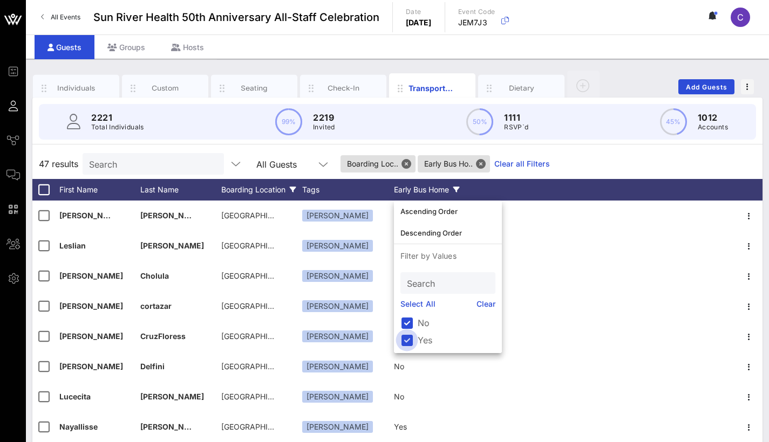
click at [408, 342] on div at bounding box center [407, 340] width 18 height 18
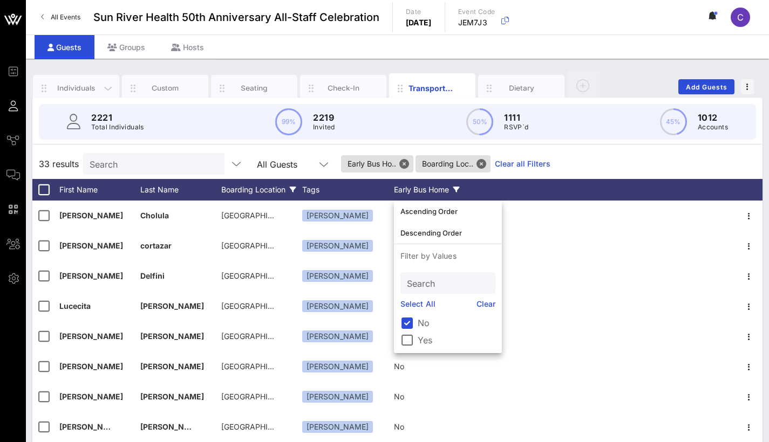
click at [90, 91] on div "Individuals" at bounding box center [76, 88] width 48 height 10
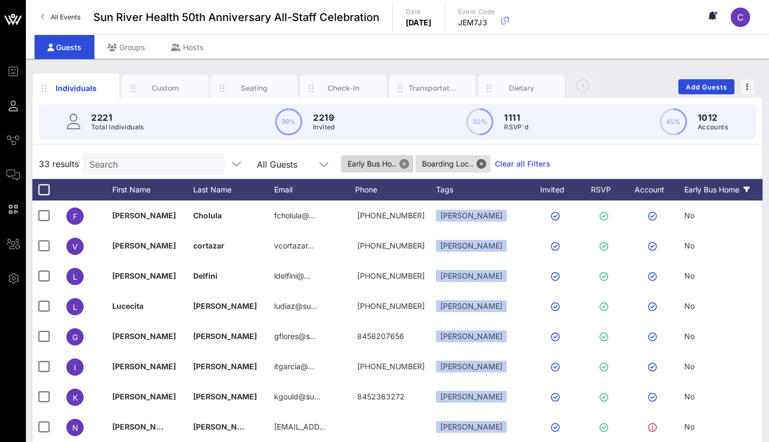
click at [407, 161] on button "Close" at bounding box center [404, 164] width 10 height 10
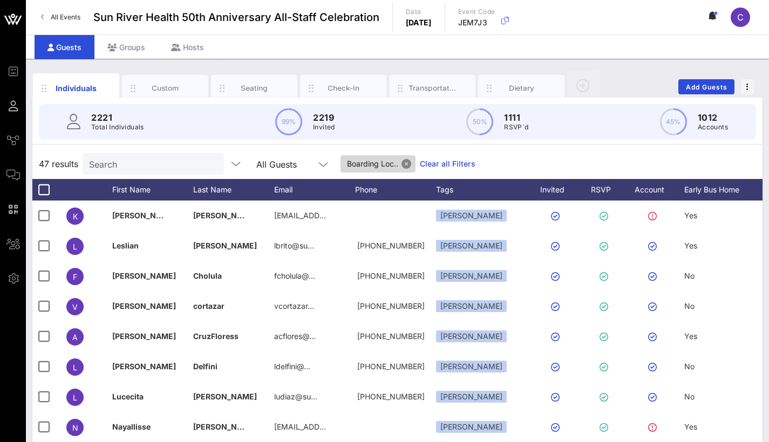
click at [408, 161] on button "Close" at bounding box center [406, 164] width 10 height 10
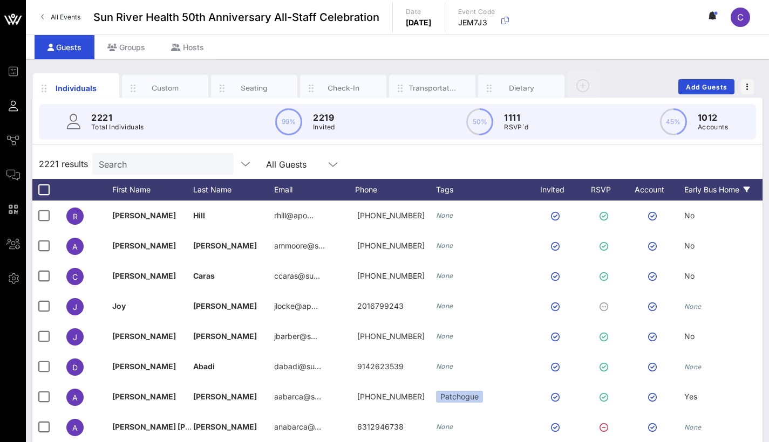
click at [712, 192] on div "Early Bus Home" at bounding box center [724, 190] width 81 height 22
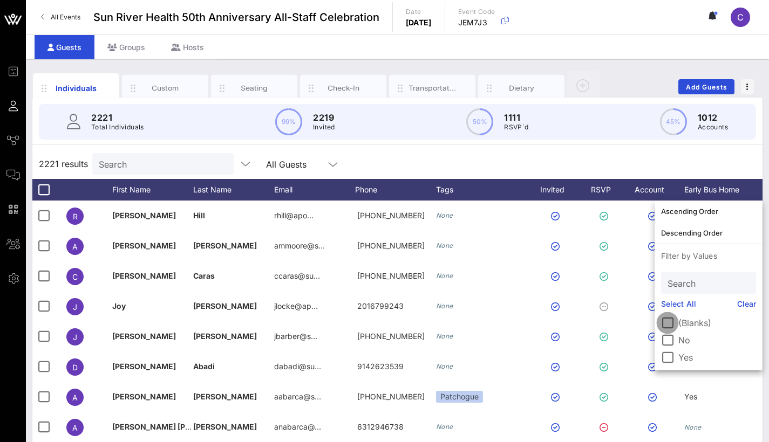
click at [671, 323] on div at bounding box center [667, 323] width 18 height 18
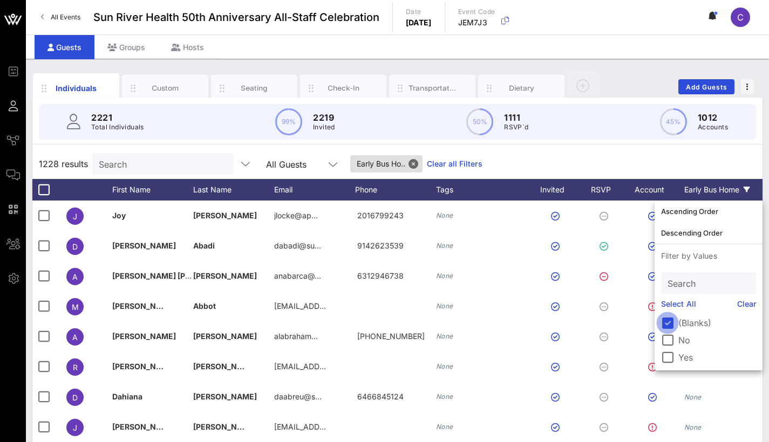
click at [671, 323] on div at bounding box center [667, 323] width 18 height 18
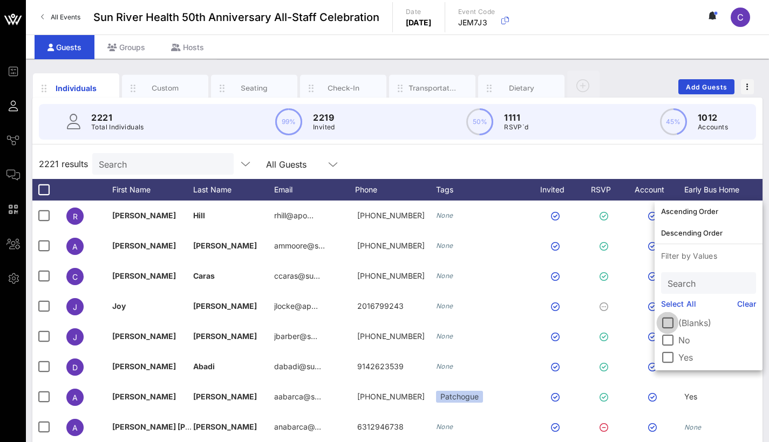
click at [660, 326] on div at bounding box center [667, 323] width 18 height 18
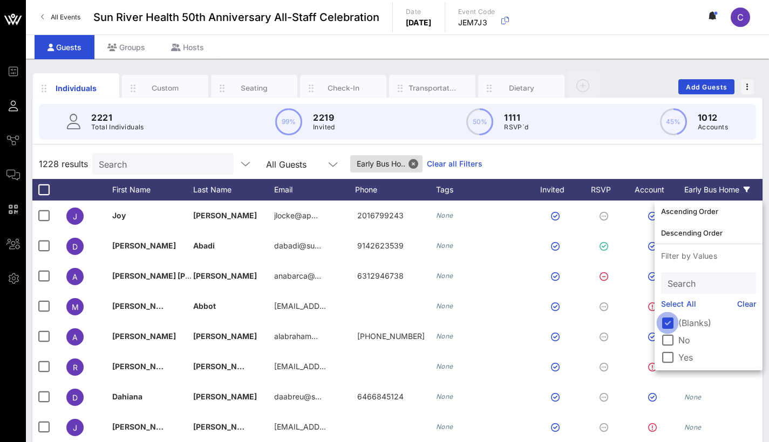
click at [660, 325] on div at bounding box center [667, 323] width 18 height 18
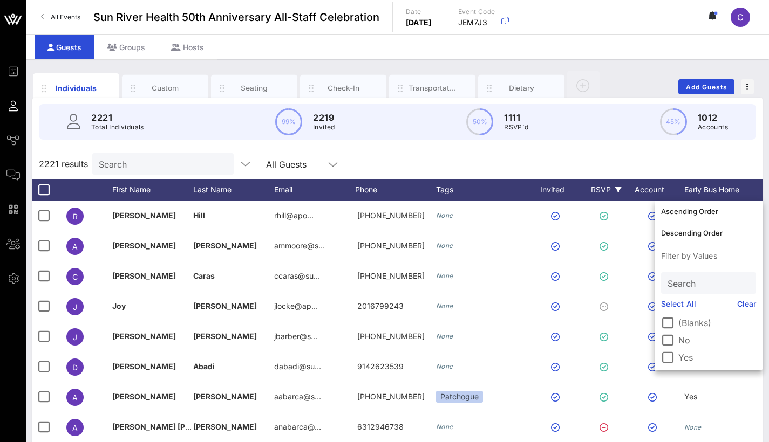
click at [604, 190] on div "RSVP" at bounding box center [606, 190] width 38 height 22
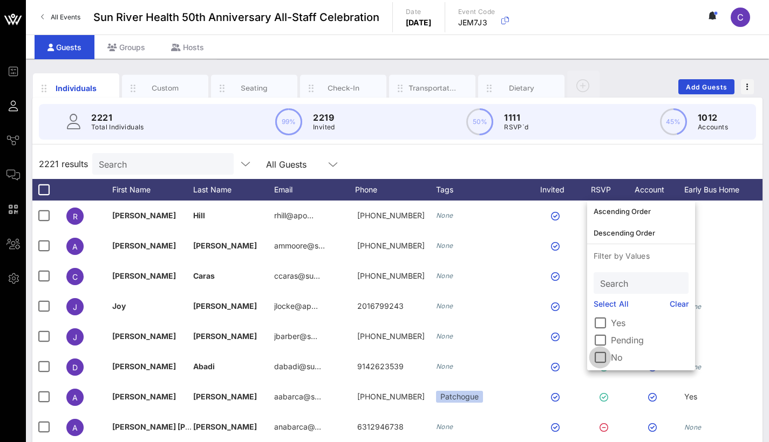
click at [601, 358] on div at bounding box center [600, 358] width 18 height 18
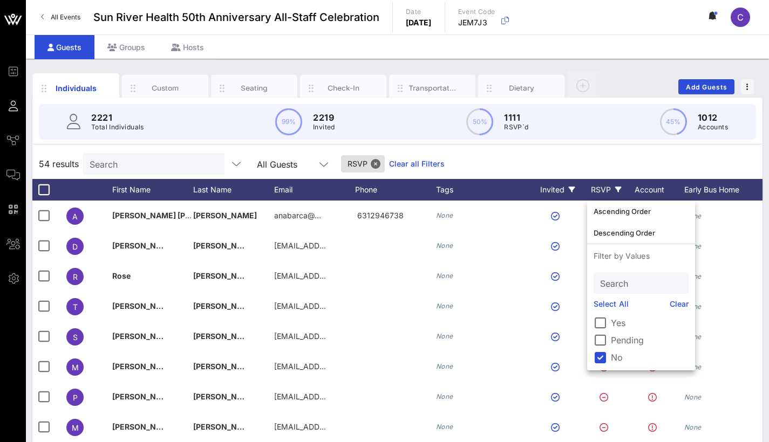
click at [565, 190] on div "Invited" at bounding box center [557, 190] width 59 height 22
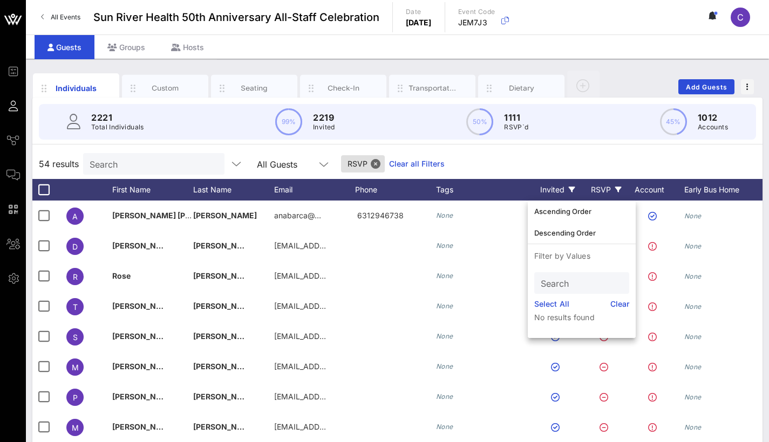
click at [565, 187] on div "Invited" at bounding box center [557, 190] width 59 height 22
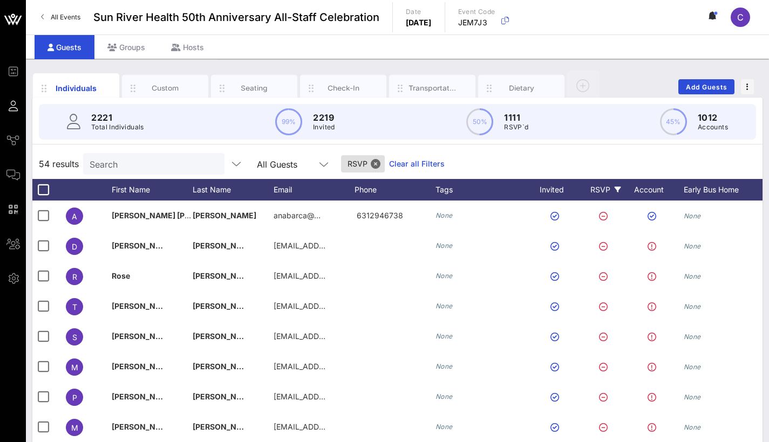
scroll to position [0, 1]
drag, startPoint x: 376, startPoint y: 163, endPoint x: 456, endPoint y: 194, distance: 85.9
click at [456, 194] on div "54 results Search All Guests RSVP Clear all Filters First Name Last Name Email …" at bounding box center [397, 337] width 730 height 376
click at [723, 189] on div "Early Bus Home" at bounding box center [724, 190] width 81 height 22
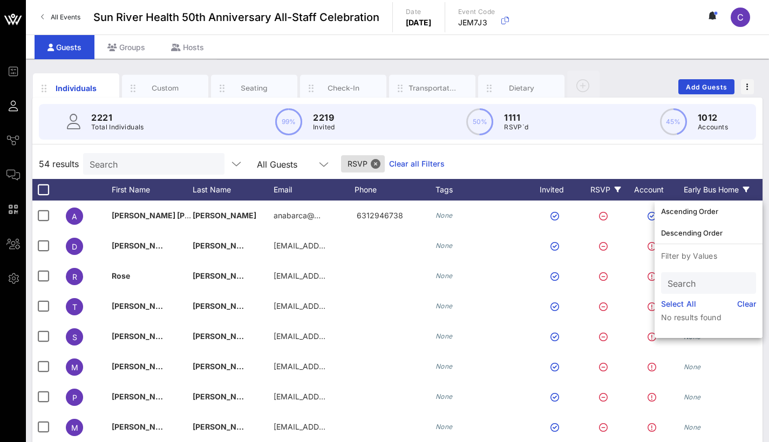
click at [723, 189] on div "Early Bus Home" at bounding box center [724, 190] width 81 height 22
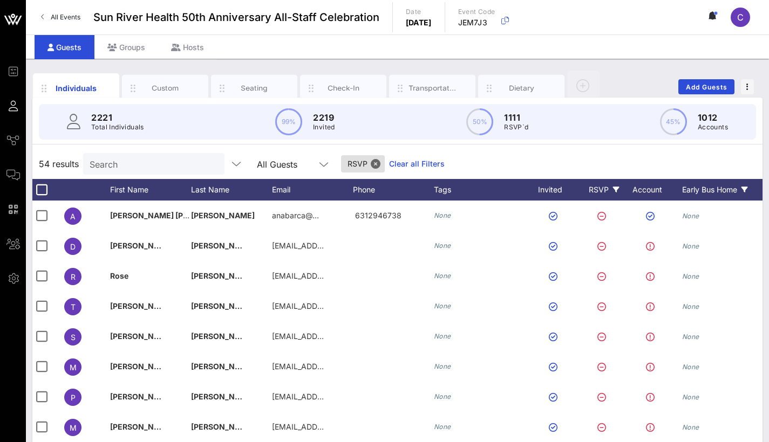
scroll to position [0, 3]
click at [425, 83] on div "Transportation" at bounding box center [432, 88] width 86 height 27
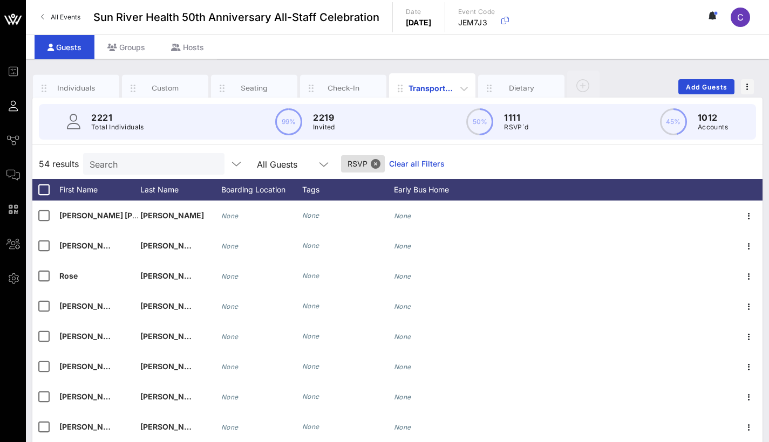
scroll to position [0, 0]
click at [440, 193] on div "Early Bus Home" at bounding box center [434, 190] width 81 height 22
click at [268, 195] on div "Boarding Location" at bounding box center [261, 190] width 81 height 22
click at [295, 192] on icon at bounding box center [293, 190] width 6 height 6
click at [294, 189] on icon at bounding box center [293, 190] width 6 height 6
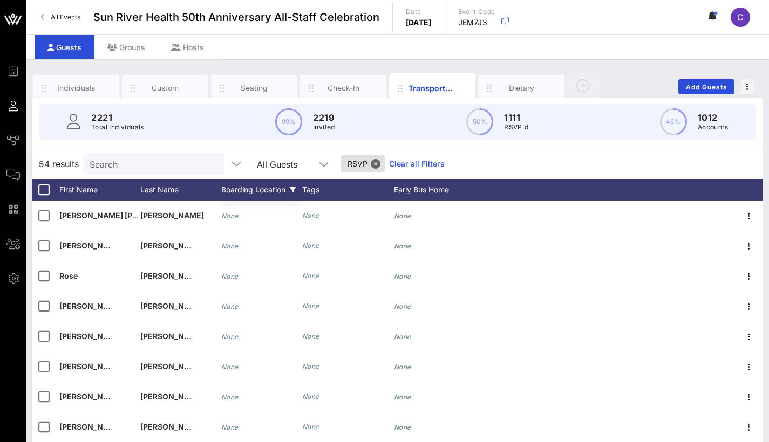
click at [294, 189] on icon at bounding box center [293, 190] width 6 height 6
click at [267, 188] on div "Boarding Location" at bounding box center [261, 190] width 81 height 22
click at [42, 17] on icon at bounding box center [43, 17] width 4 height 1
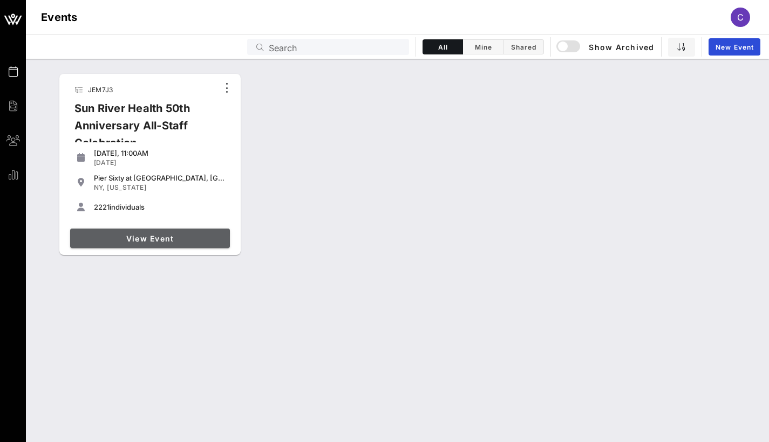
click at [164, 235] on span "View Event" at bounding box center [149, 238] width 151 height 9
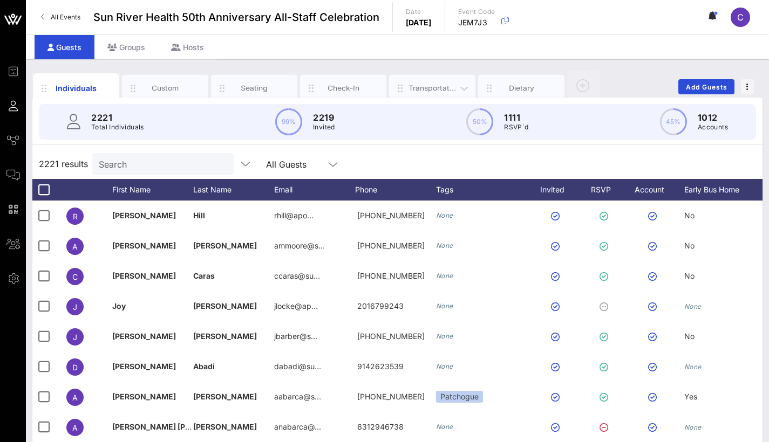
click at [439, 86] on div "Transportation" at bounding box center [432, 88] width 48 height 10
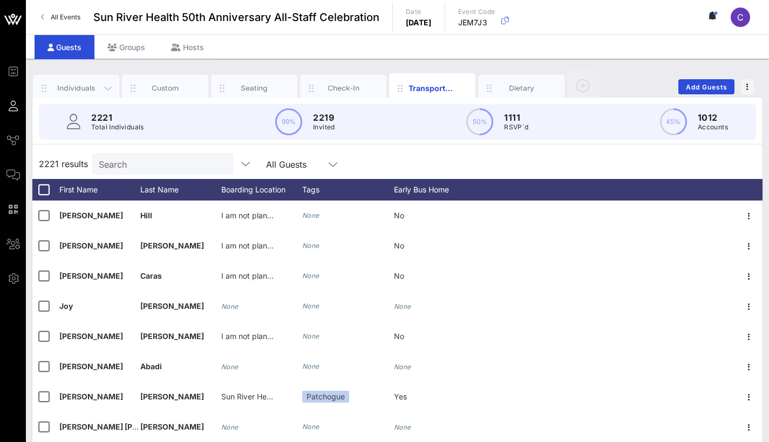
click at [80, 85] on div "Individuals" at bounding box center [76, 88] width 48 height 10
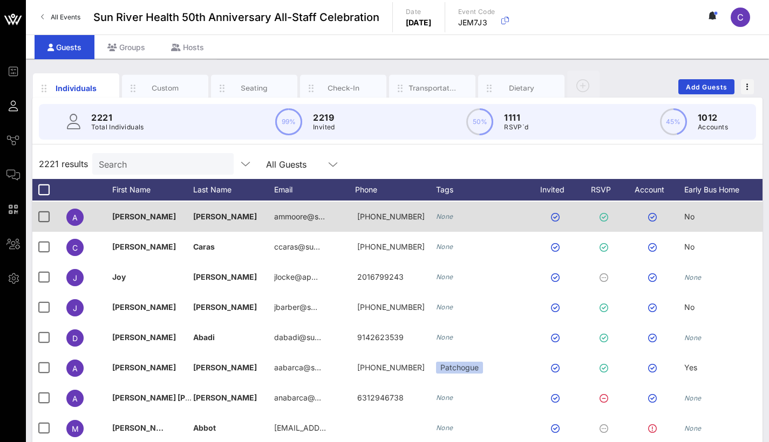
scroll to position [34, 0]
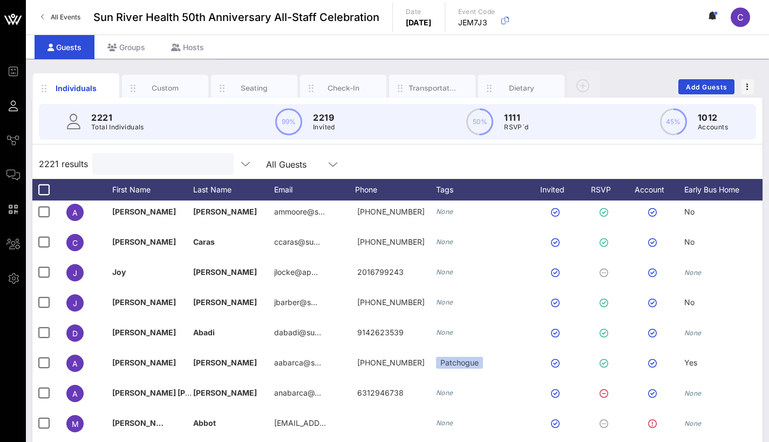
click at [136, 162] on input "text" at bounding box center [162, 164] width 126 height 14
click at [459, 190] on icon at bounding box center [461, 190] width 6 height 6
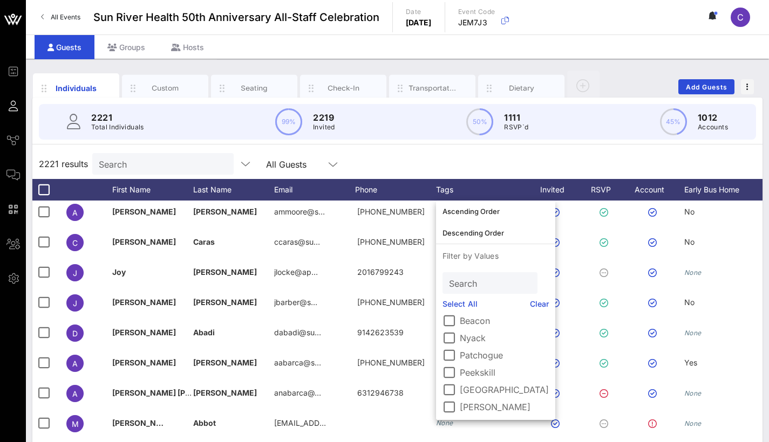
scroll to position [0, 0]
click at [454, 323] on div at bounding box center [449, 323] width 18 height 18
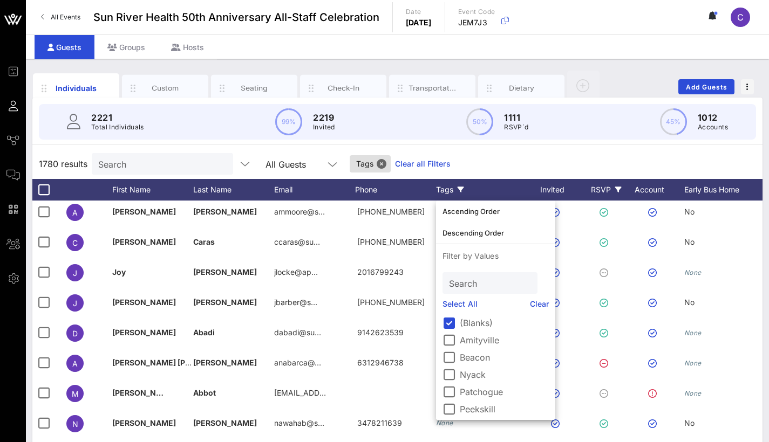
click at [614, 188] on div "RSVP" at bounding box center [606, 190] width 38 height 22
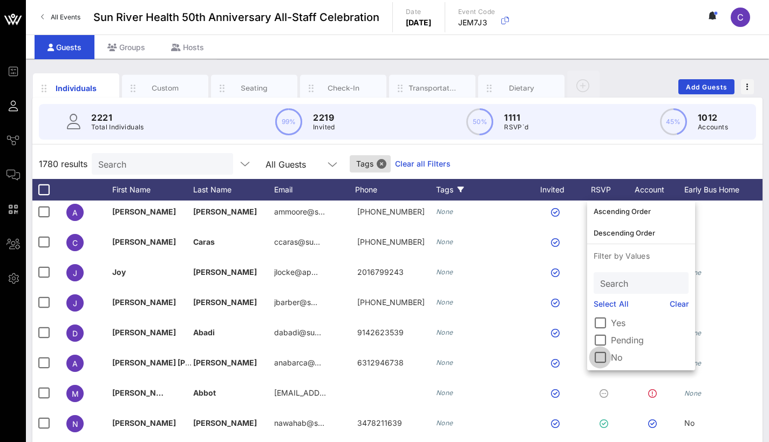
click at [605, 363] on div at bounding box center [600, 358] width 18 height 18
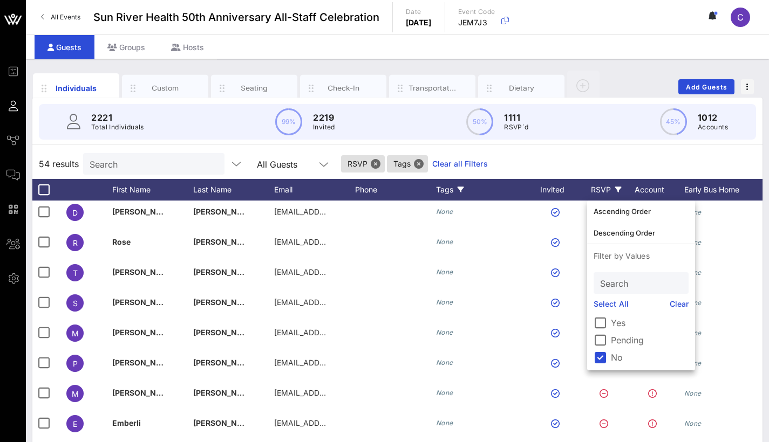
click at [577, 161] on div "54 results Search All Guests RSVP Tags Clear all Filters" at bounding box center [397, 164] width 730 height 30
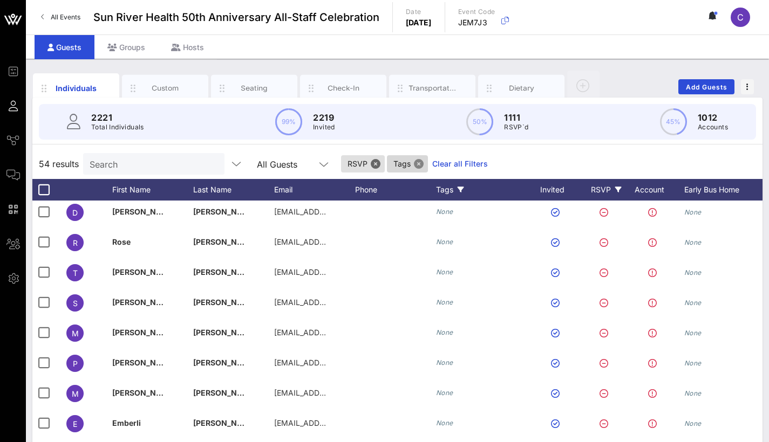
click at [419, 165] on button "Close" at bounding box center [419, 164] width 10 height 10
